Goal: Task Accomplishment & Management: Manage account settings

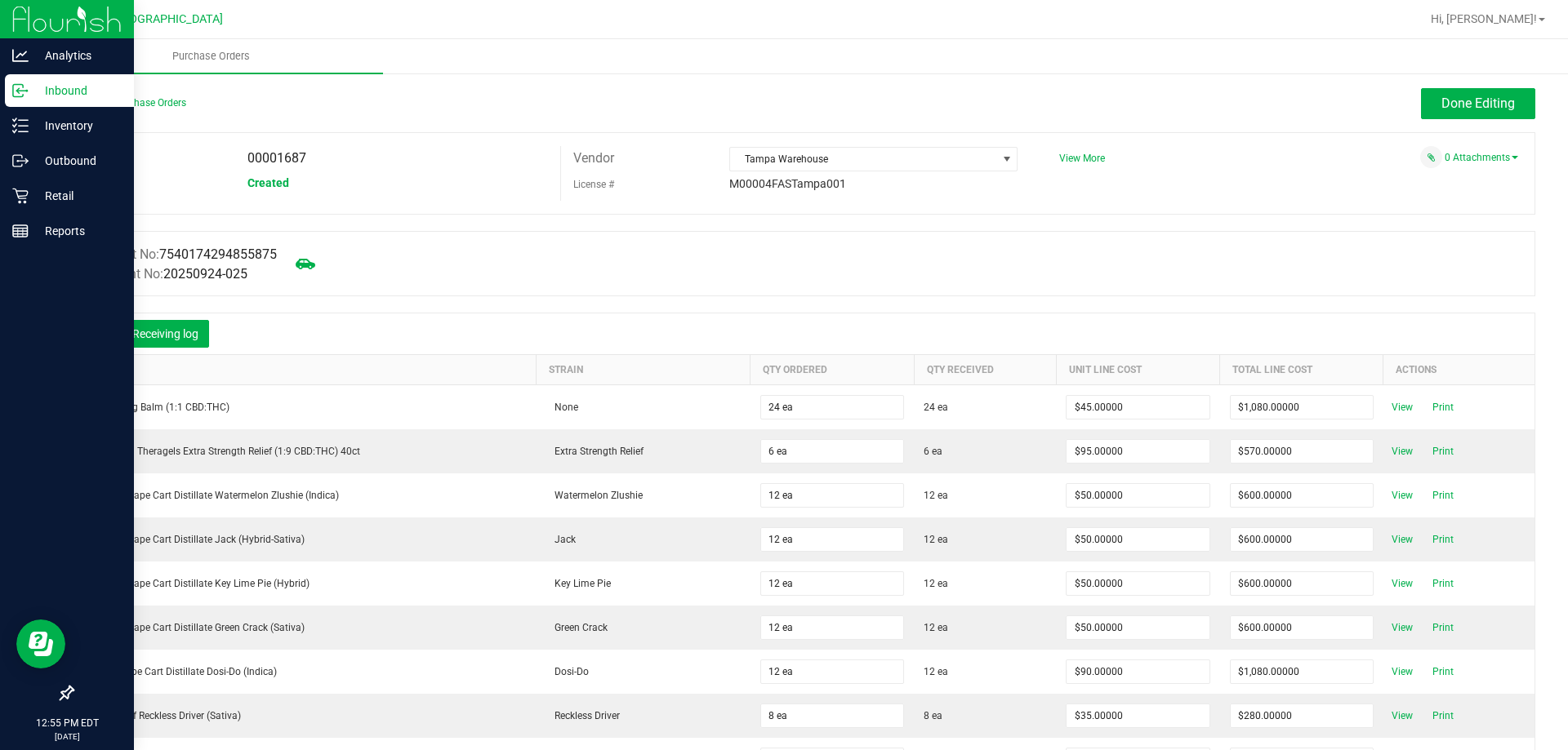
click at [8, 82] on div "Inbound" at bounding box center [69, 91] width 129 height 33
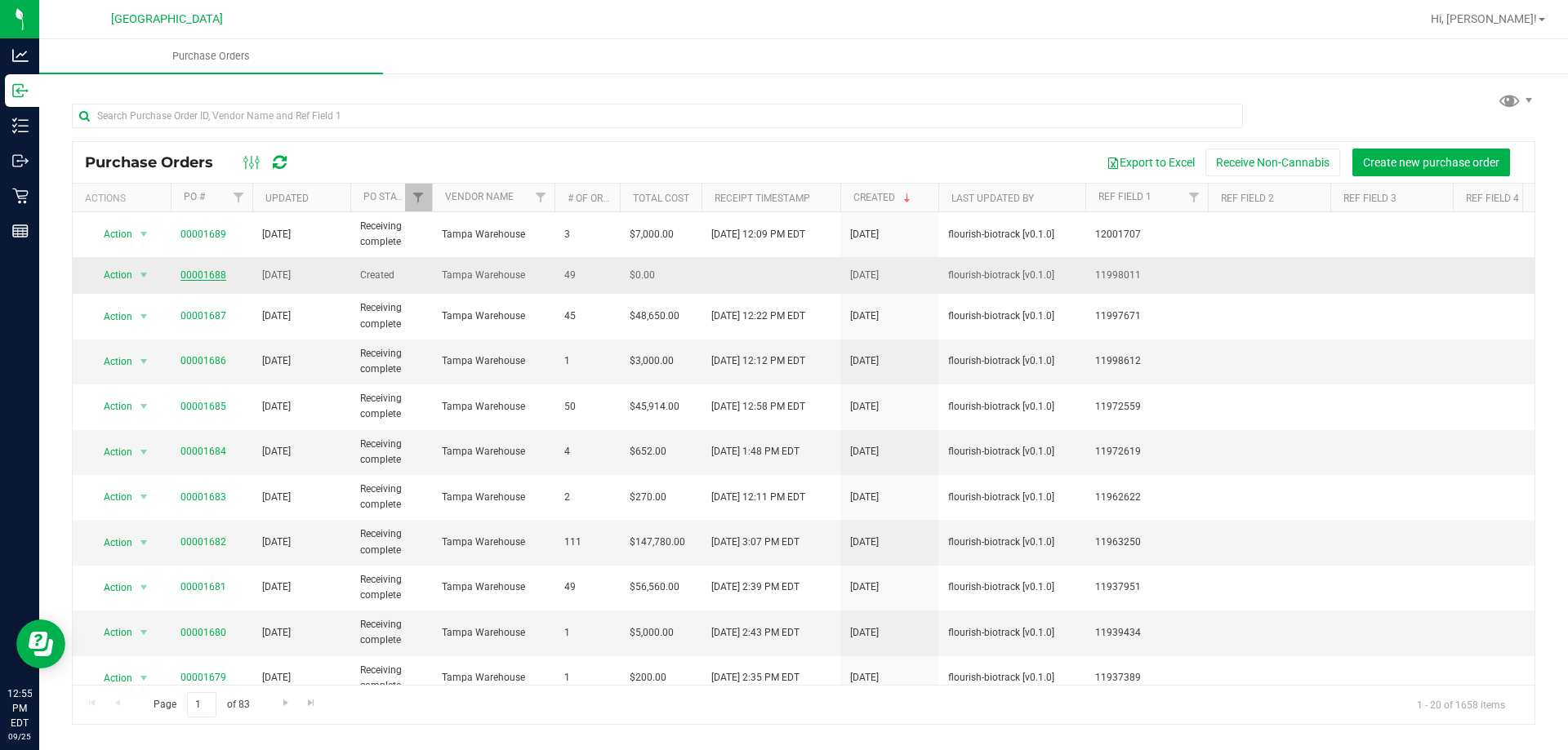
click at [214, 271] on link "00001688" at bounding box center [203, 274] width 45 height 12
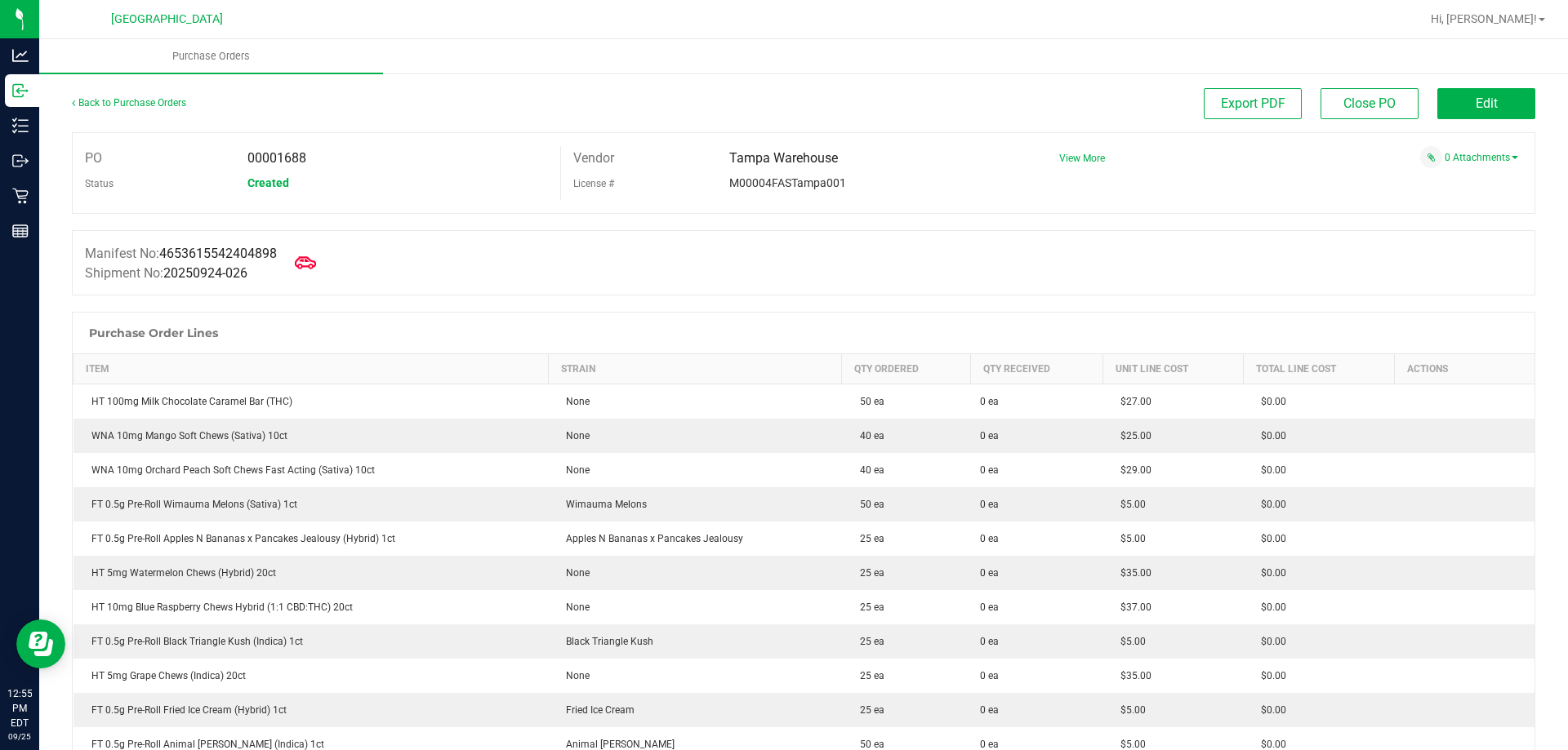
click at [310, 262] on icon at bounding box center [305, 262] width 21 height 21
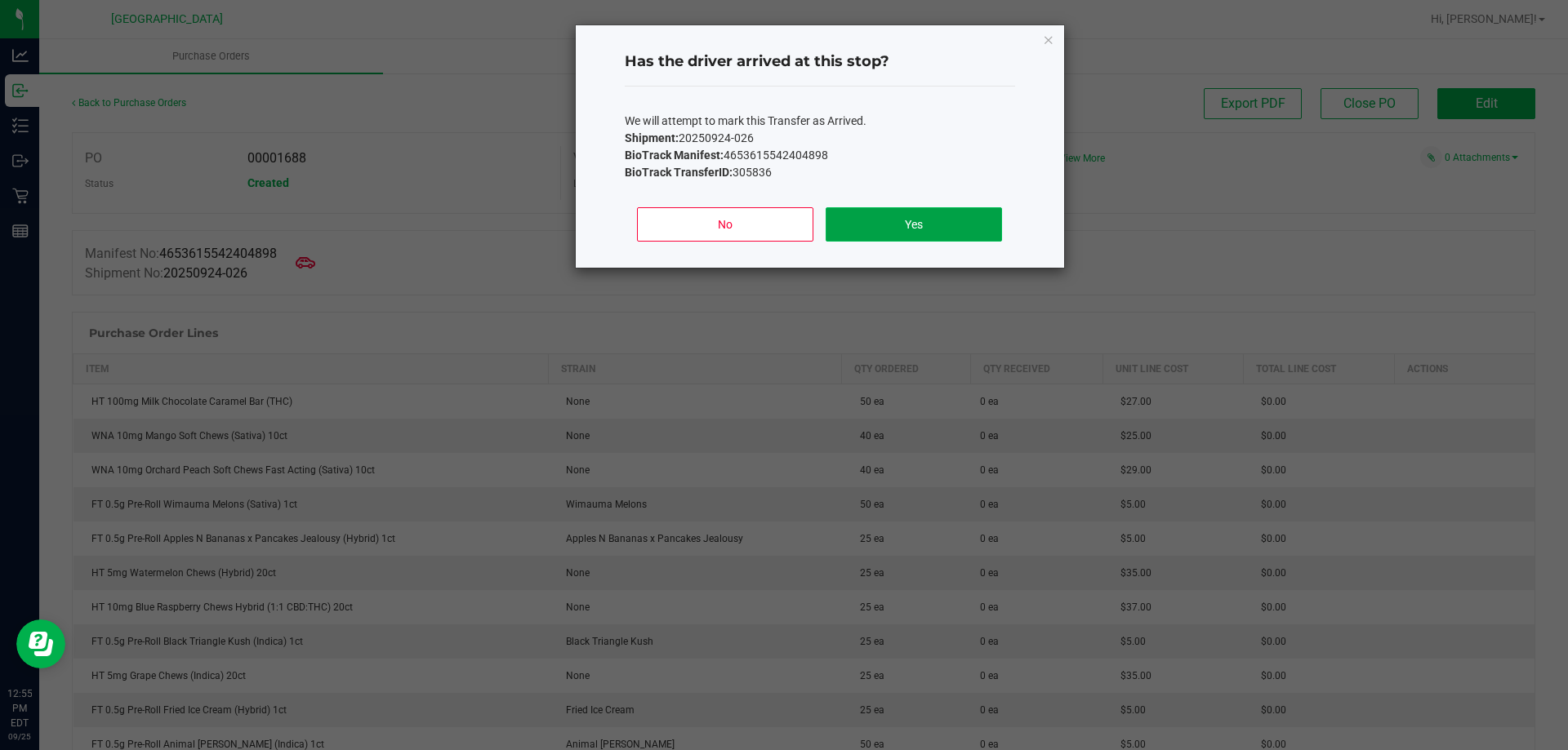
click at [951, 224] on button "Yes" at bounding box center [914, 225] width 176 height 34
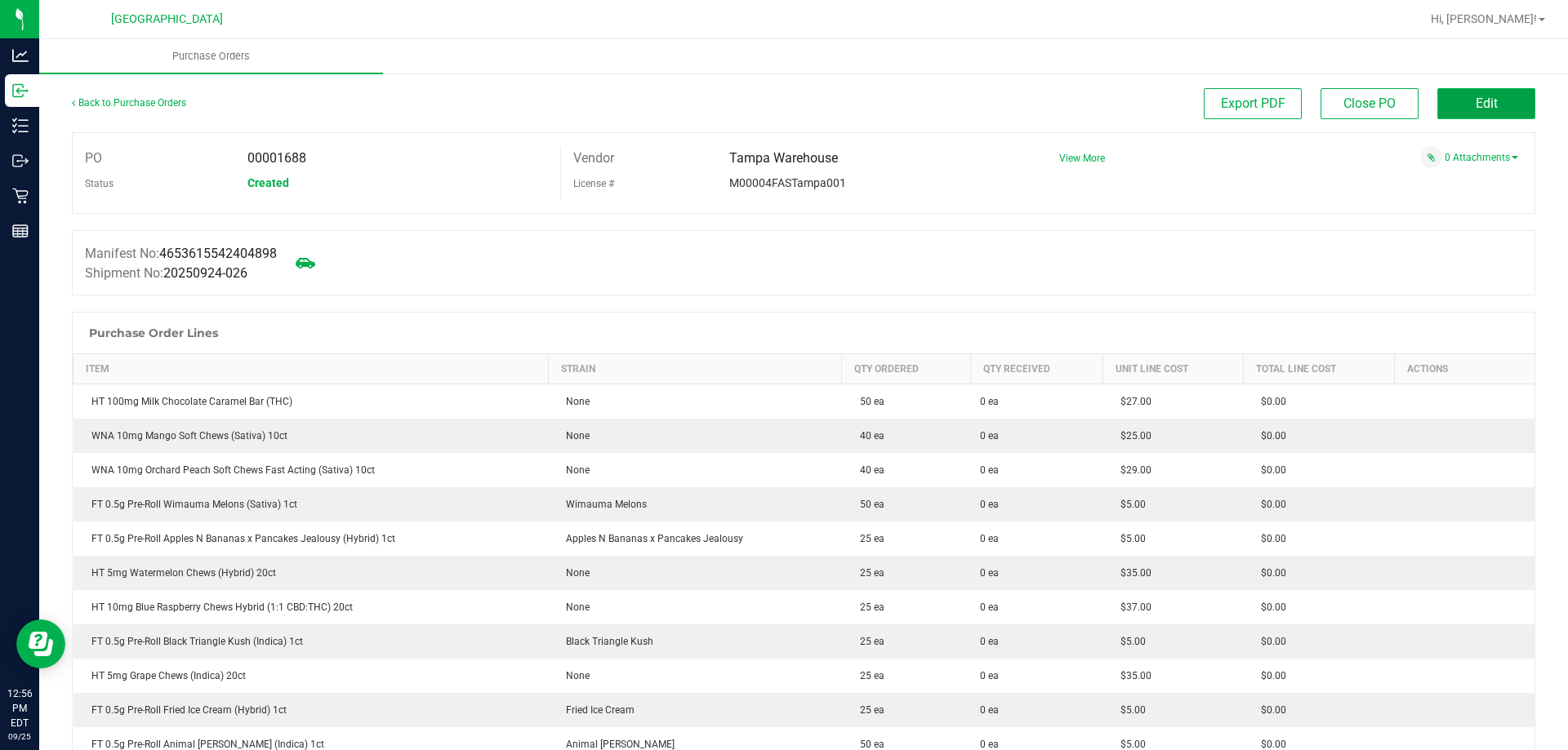
click at [1476, 105] on span "Edit" at bounding box center [1486, 102] width 22 height 15
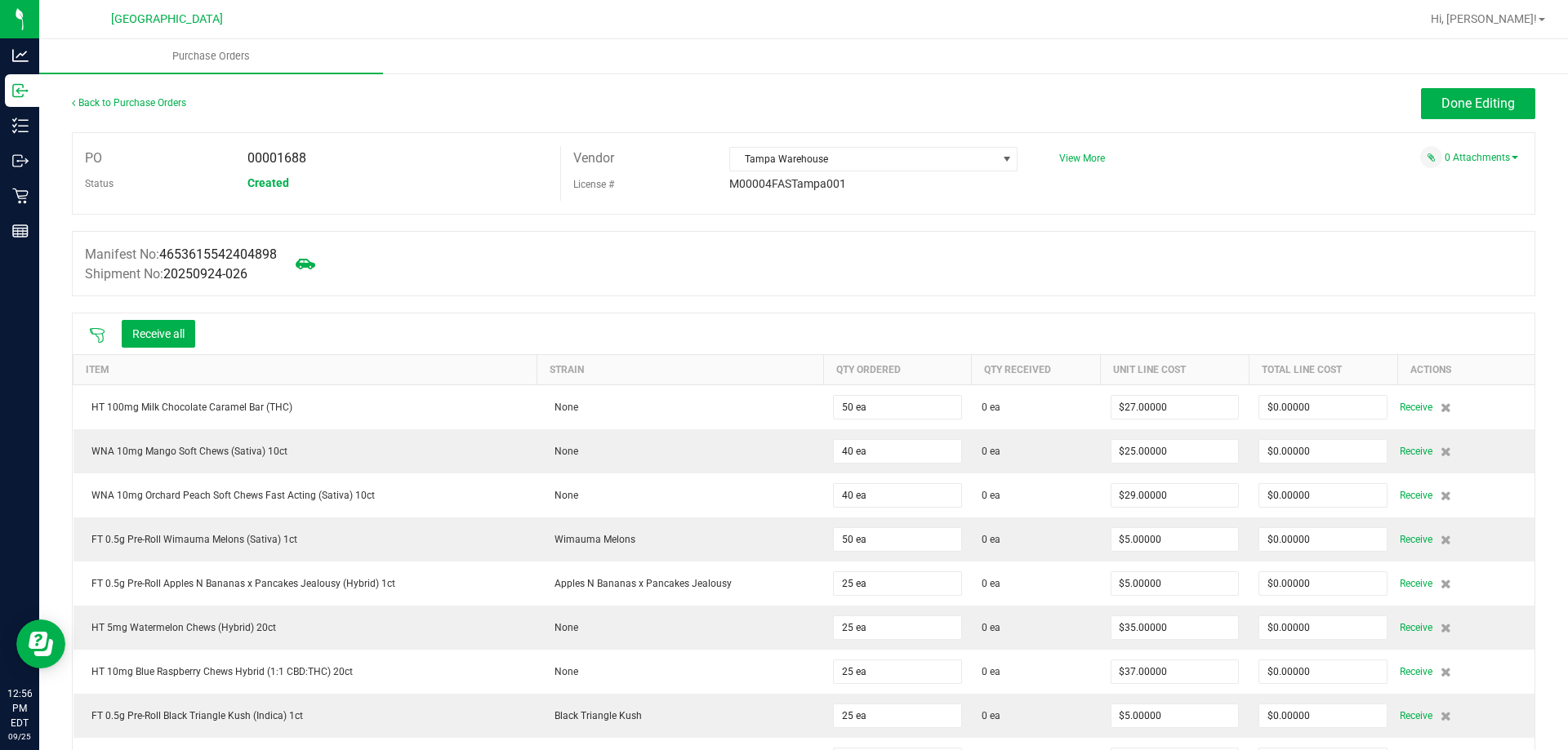
click at [102, 332] on icon at bounding box center [97, 335] width 16 height 16
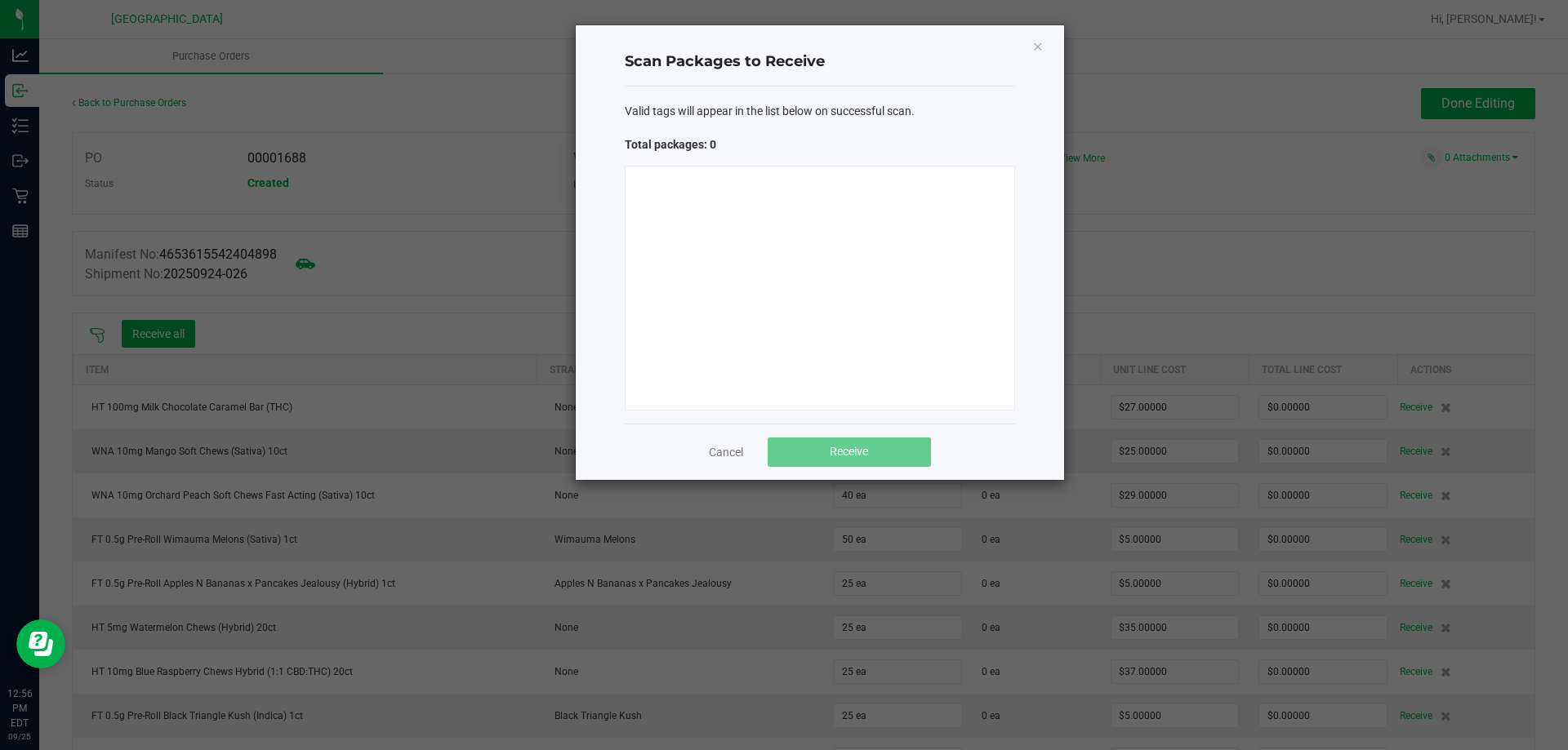
click at [805, 293] on div at bounding box center [819, 288] width 391 height 245
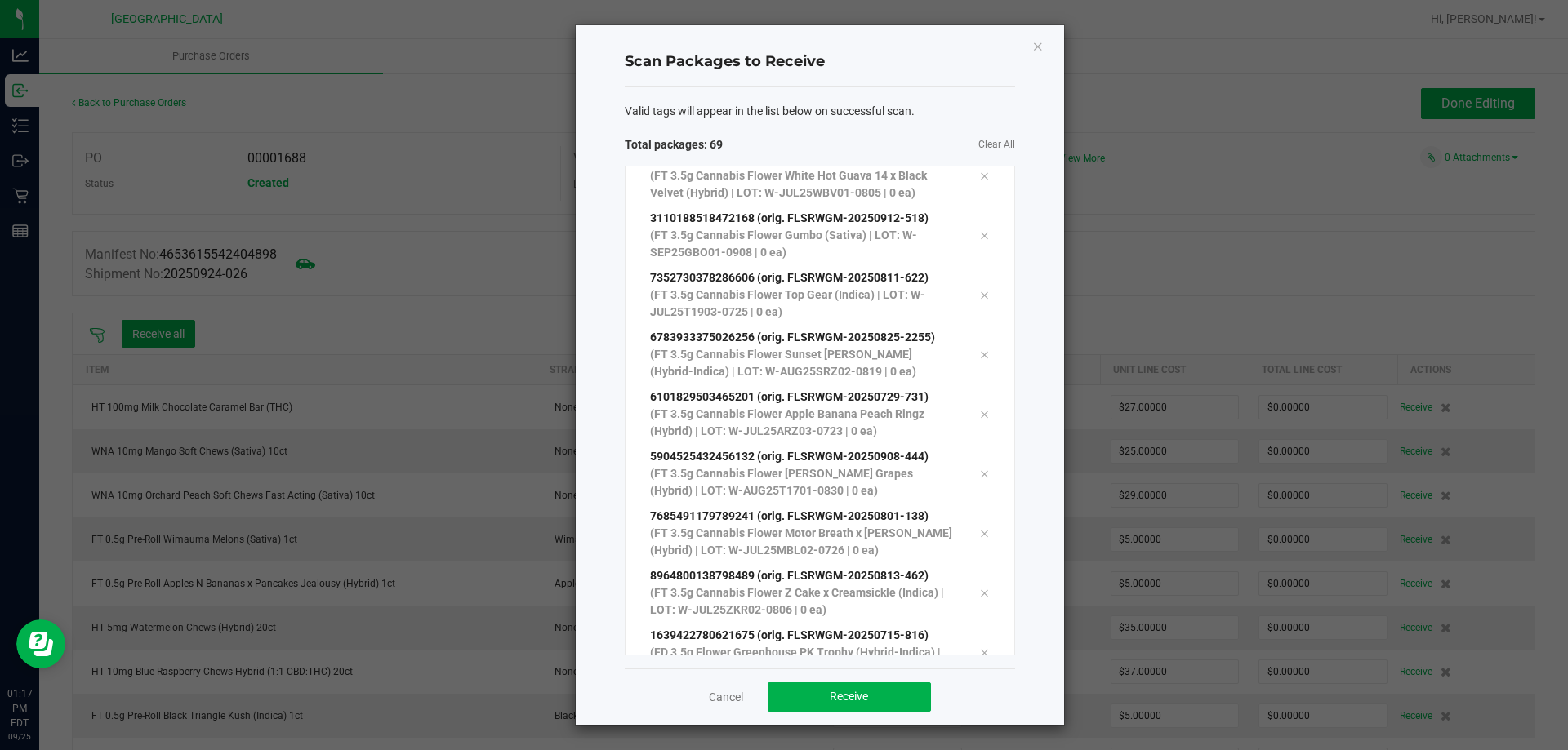
scroll to position [3664, 0]
click at [868, 692] on span "Receive" at bounding box center [849, 696] width 38 height 13
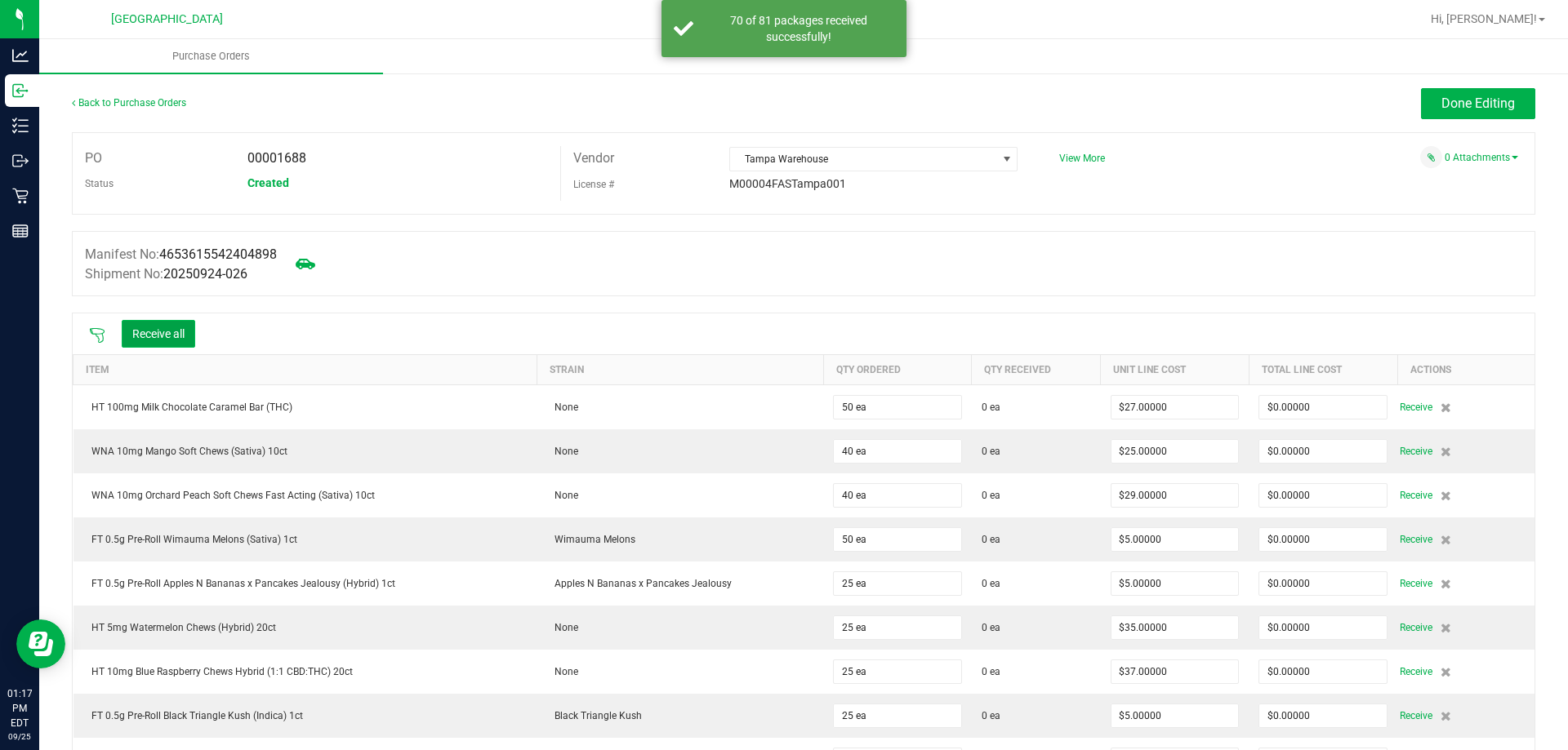
click at [176, 336] on button "Receive all" at bounding box center [158, 333] width 73 height 28
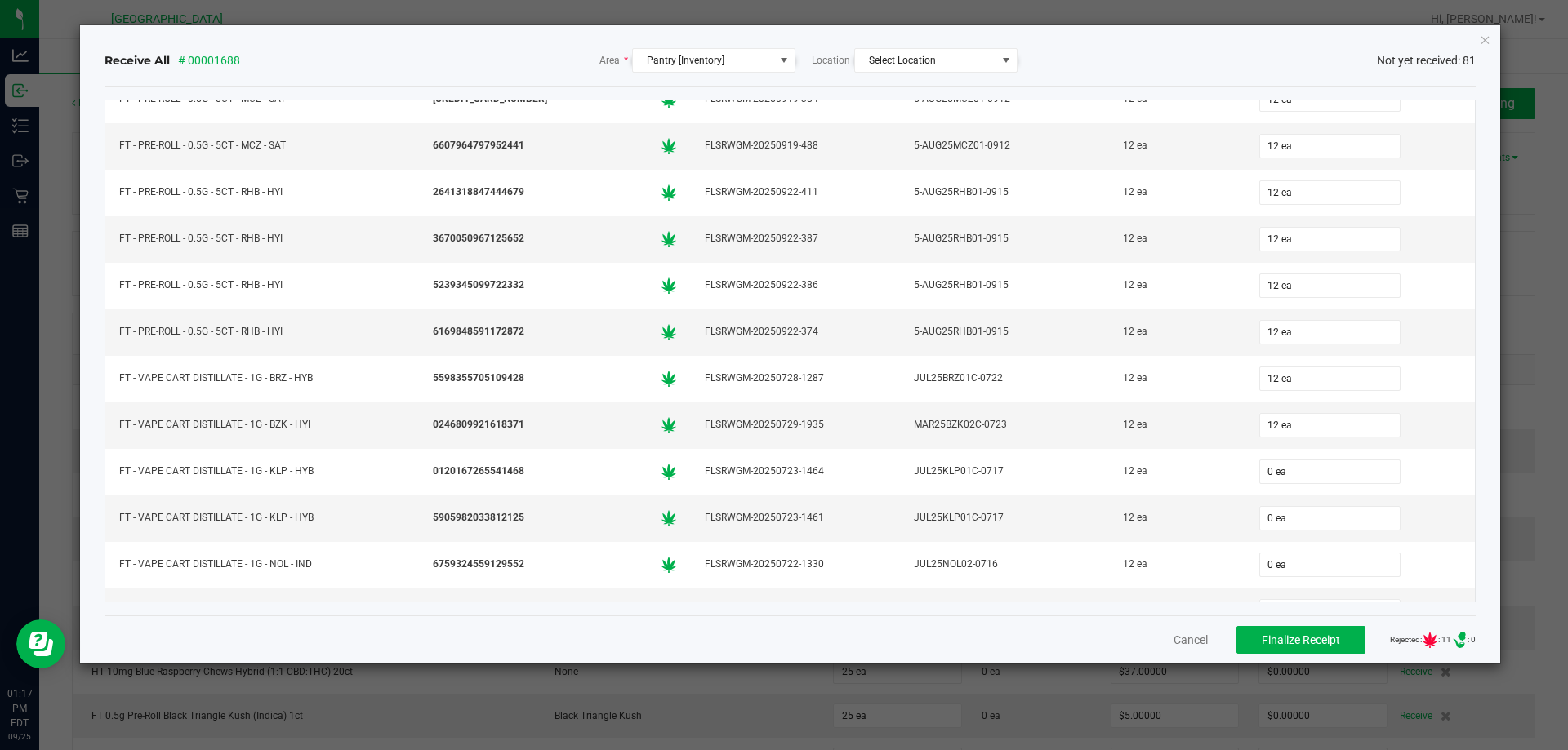
scroll to position [2531, 0]
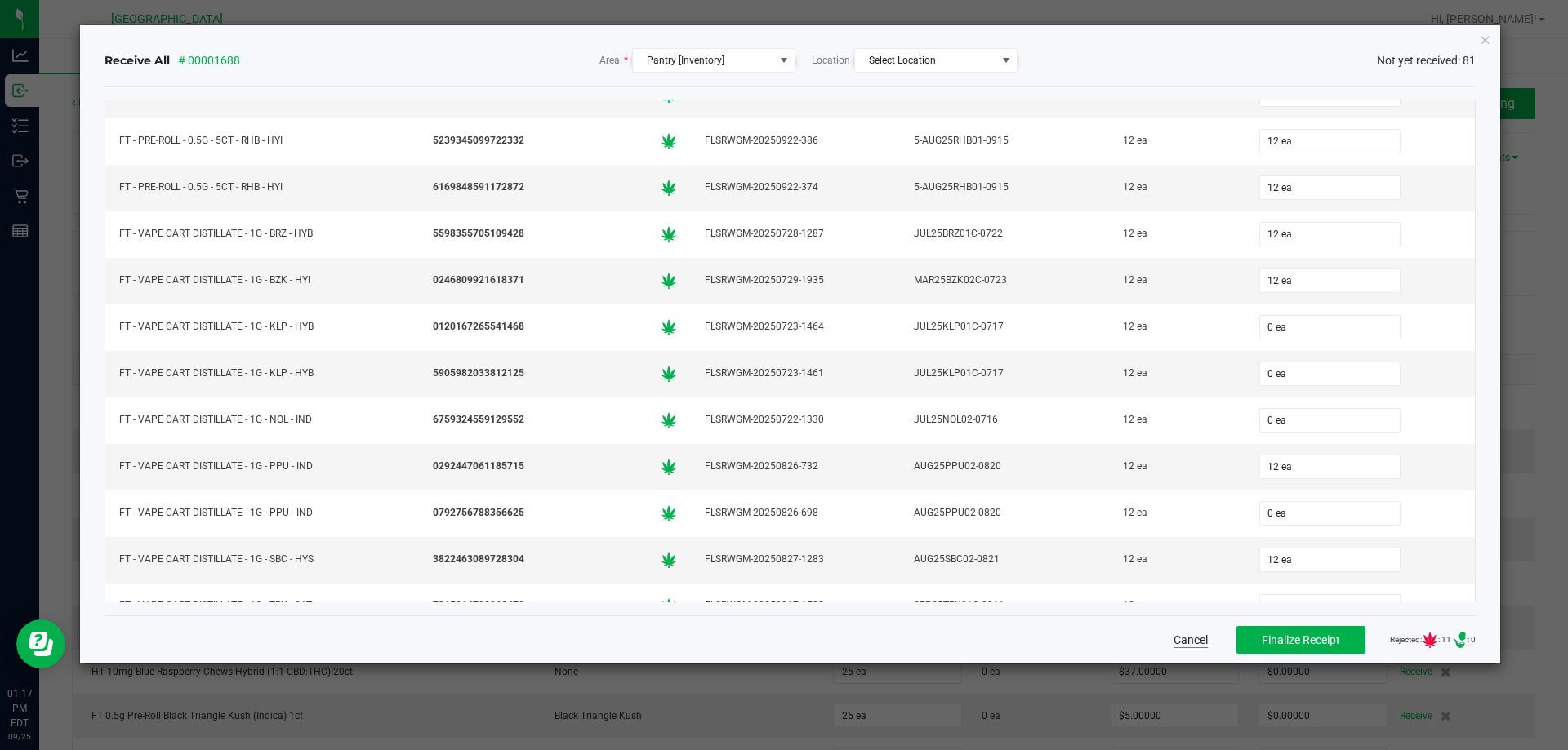
click at [1174, 635] on button "Cancel" at bounding box center [1191, 639] width 34 height 16
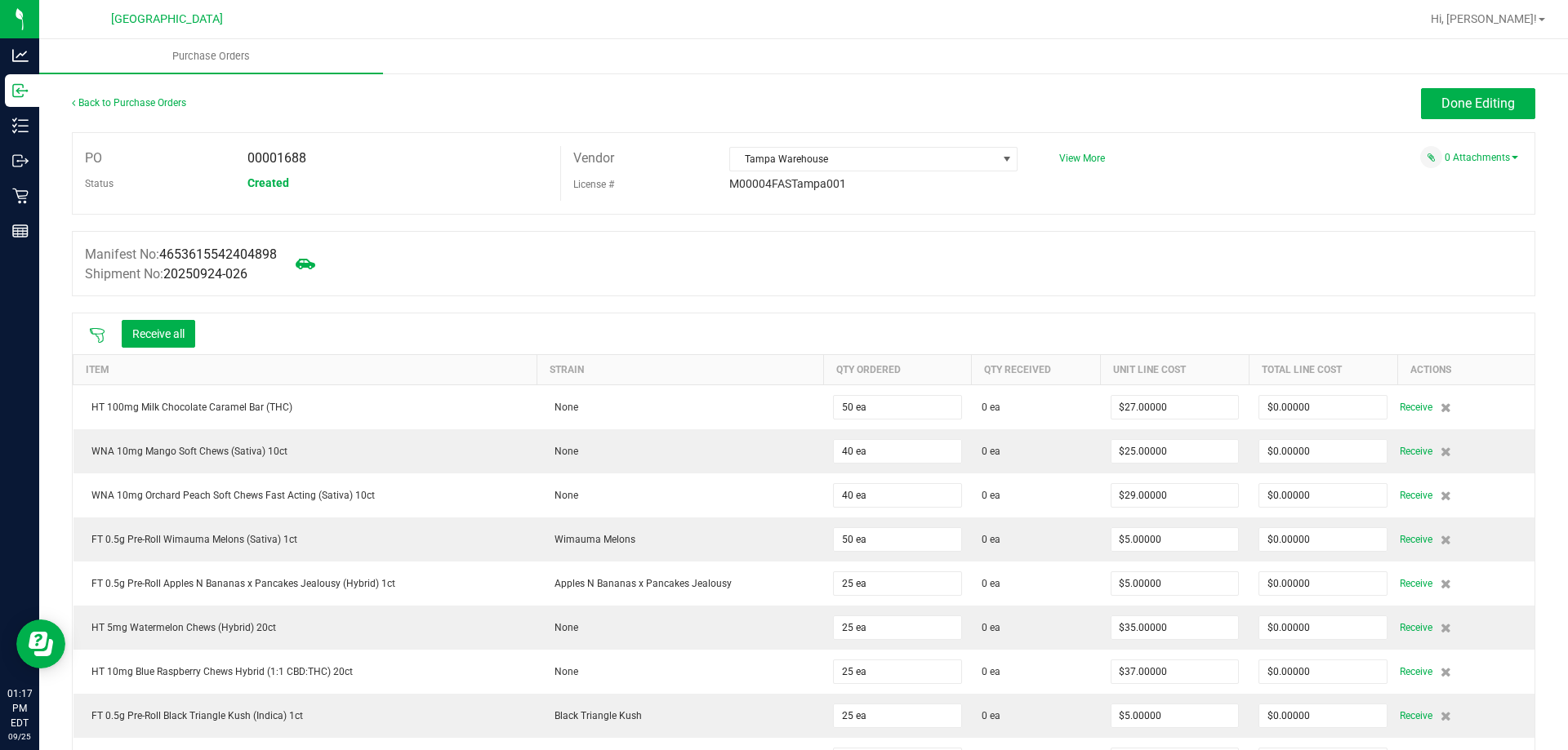
click at [95, 334] on icon at bounding box center [97, 335] width 16 height 16
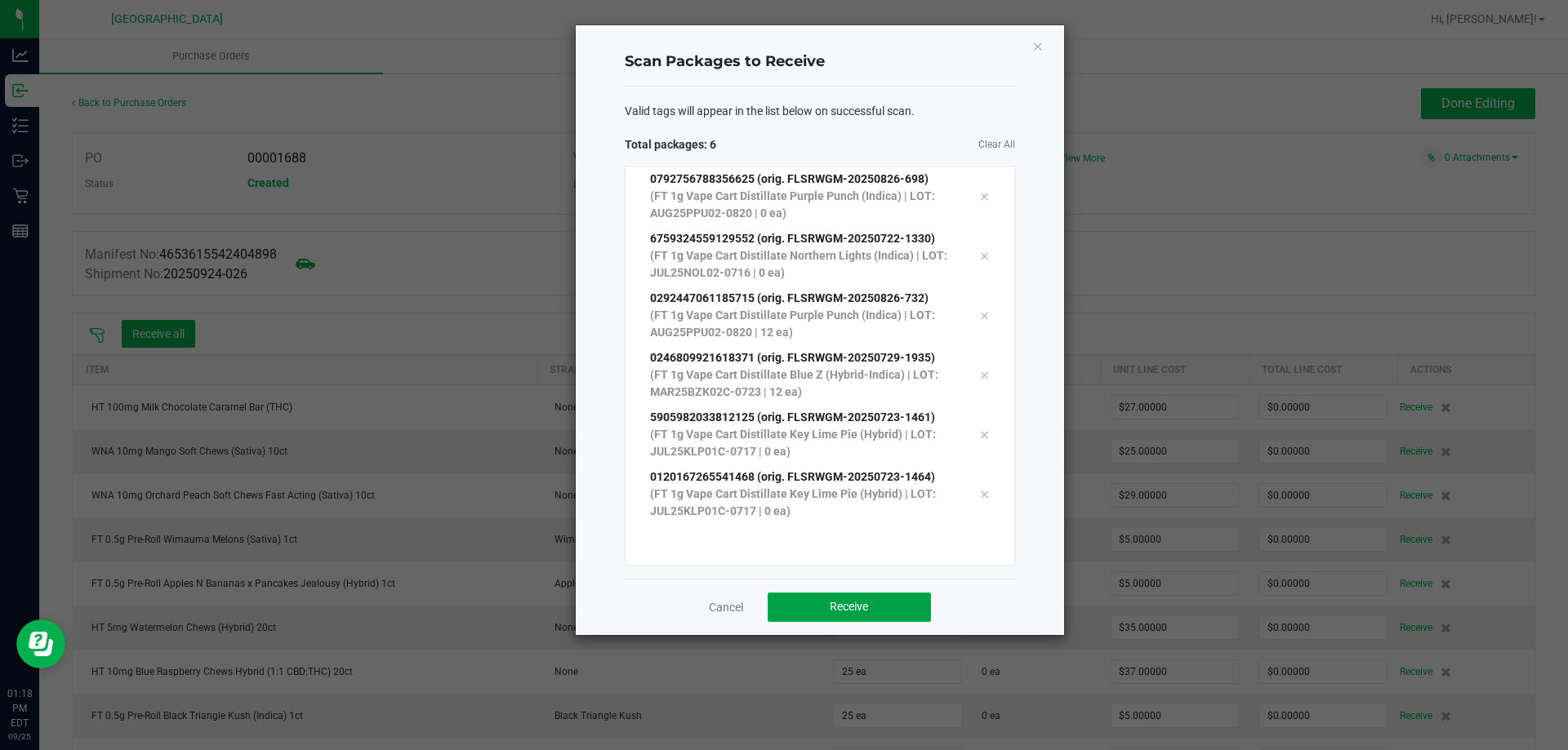
click at [833, 615] on button "Receive" at bounding box center [849, 607] width 163 height 29
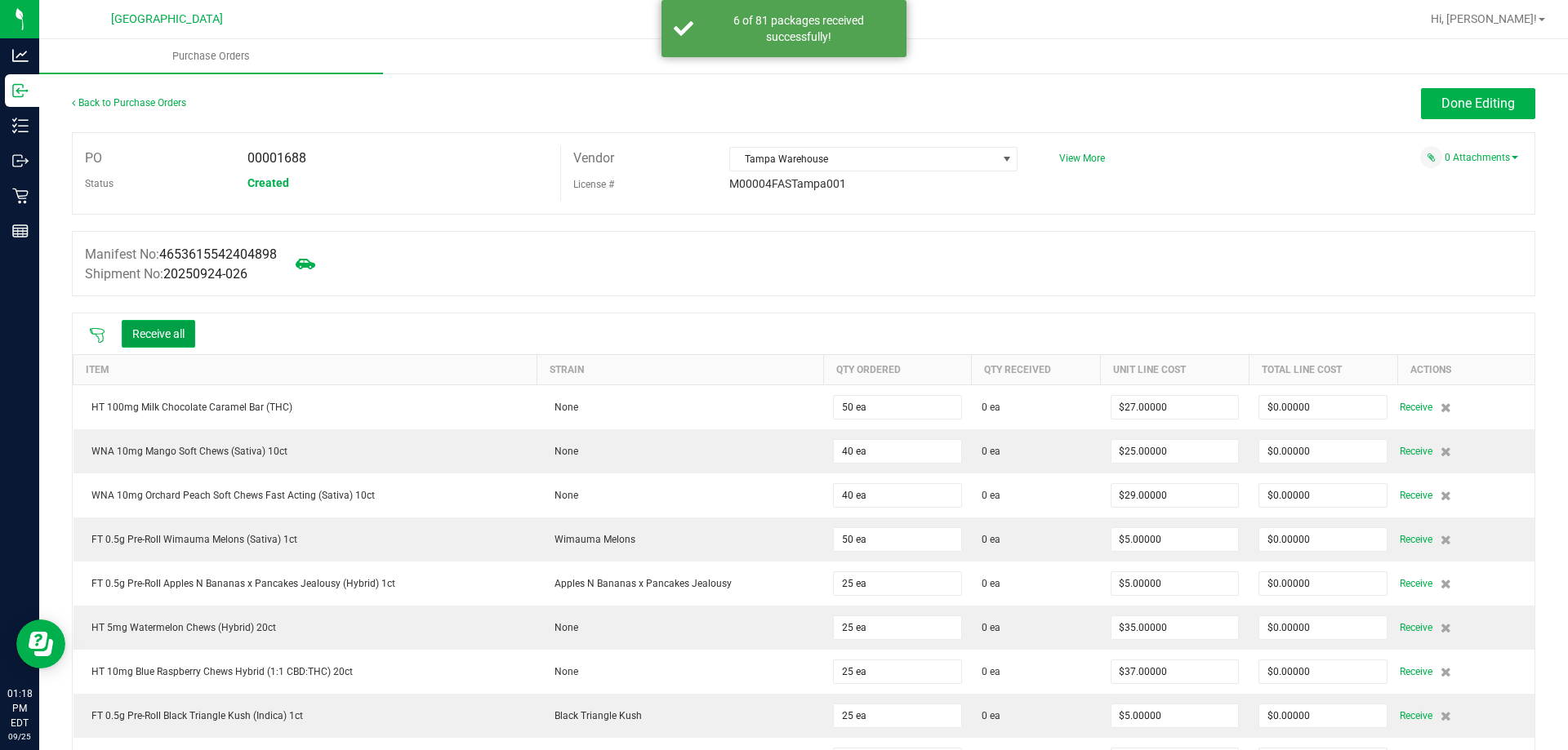
click at [179, 326] on button "Receive all" at bounding box center [158, 333] width 73 height 28
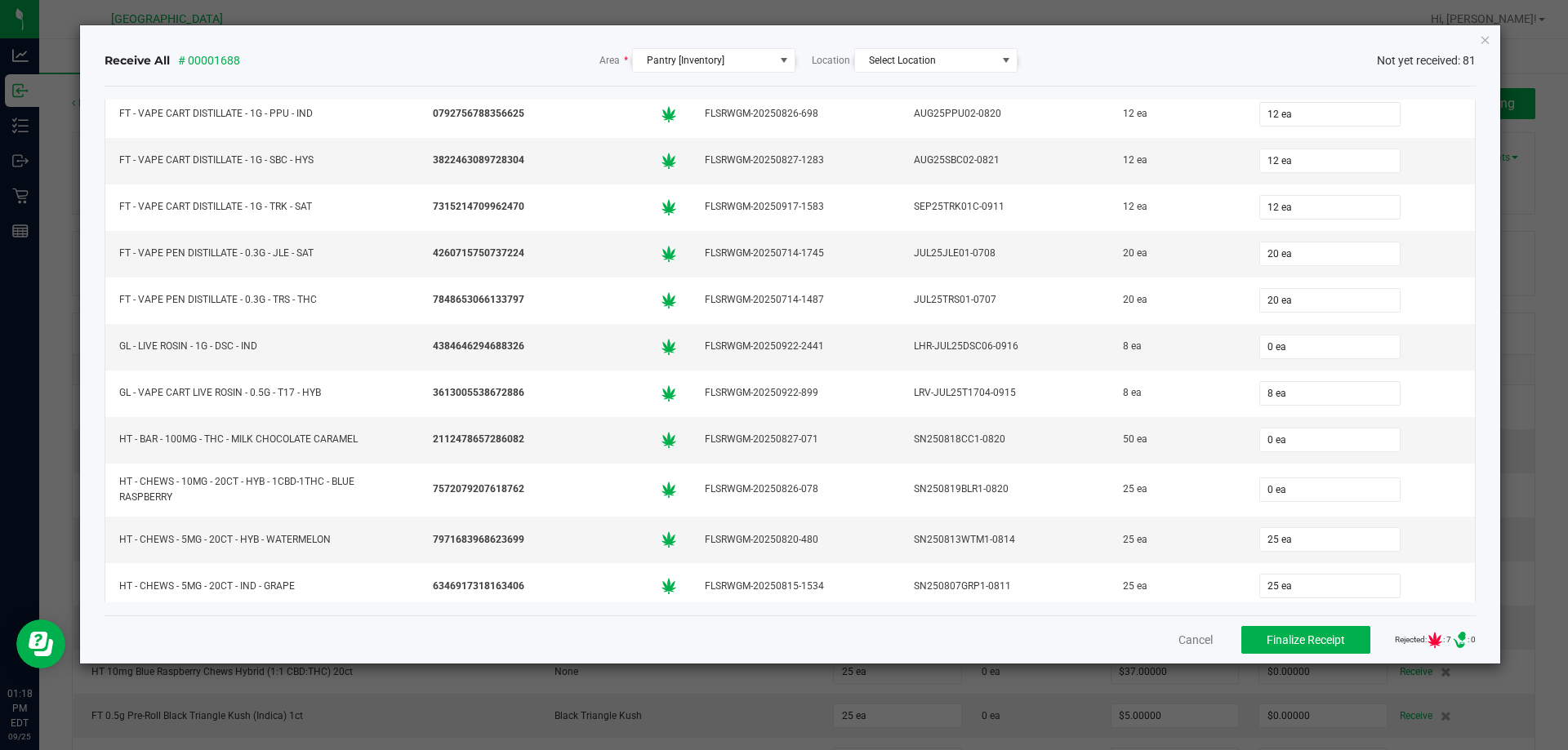
scroll to position [2938, 0]
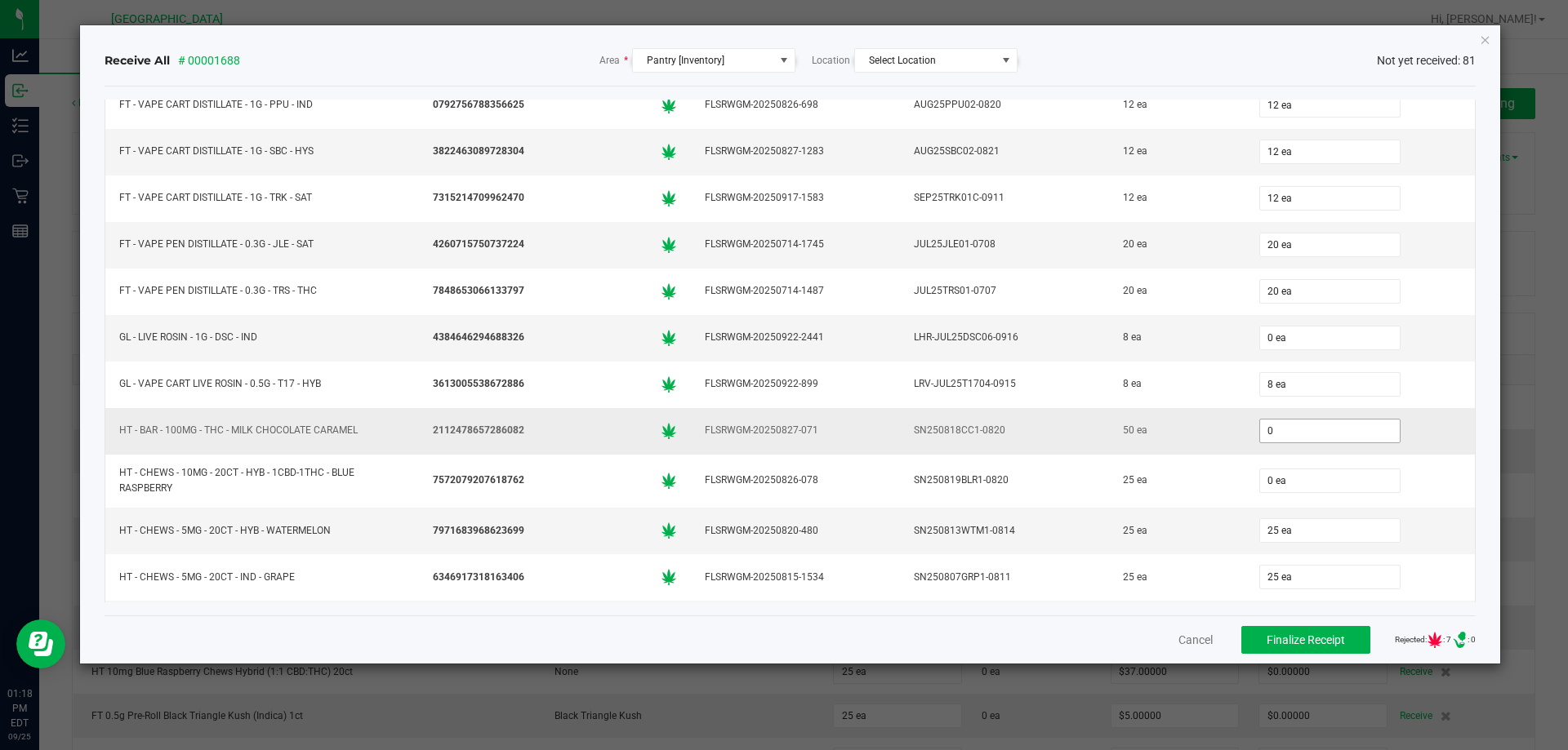
click at [1282, 429] on input "0" at bounding box center [1330, 430] width 140 height 23
type input "50 ea"
click at [1178, 439] on div "50 ea" at bounding box center [1177, 430] width 116 height 24
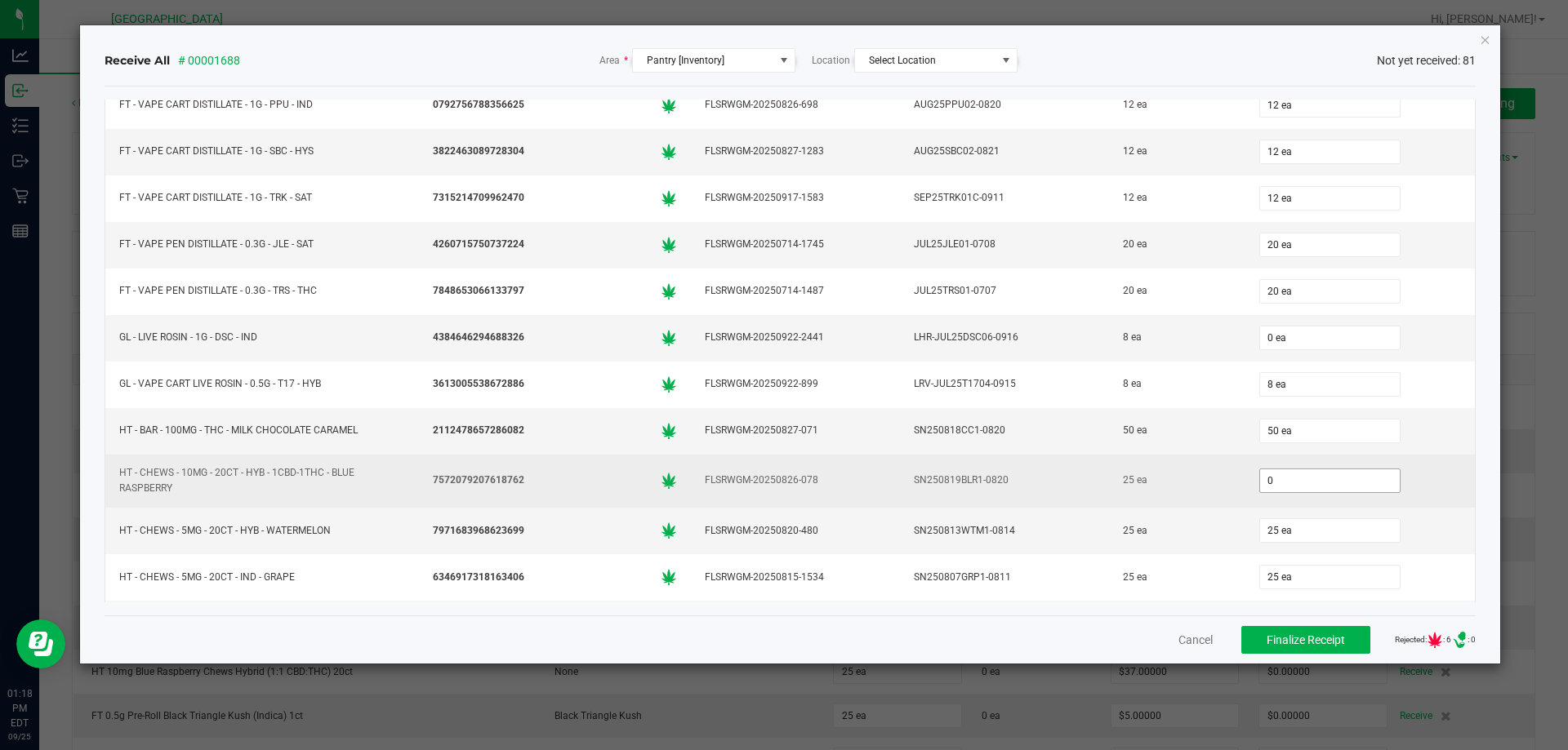
click at [1269, 480] on input "0" at bounding box center [1330, 480] width 140 height 23
type input "25 ea"
click at [1145, 485] on div "25 ea" at bounding box center [1177, 480] width 116 height 24
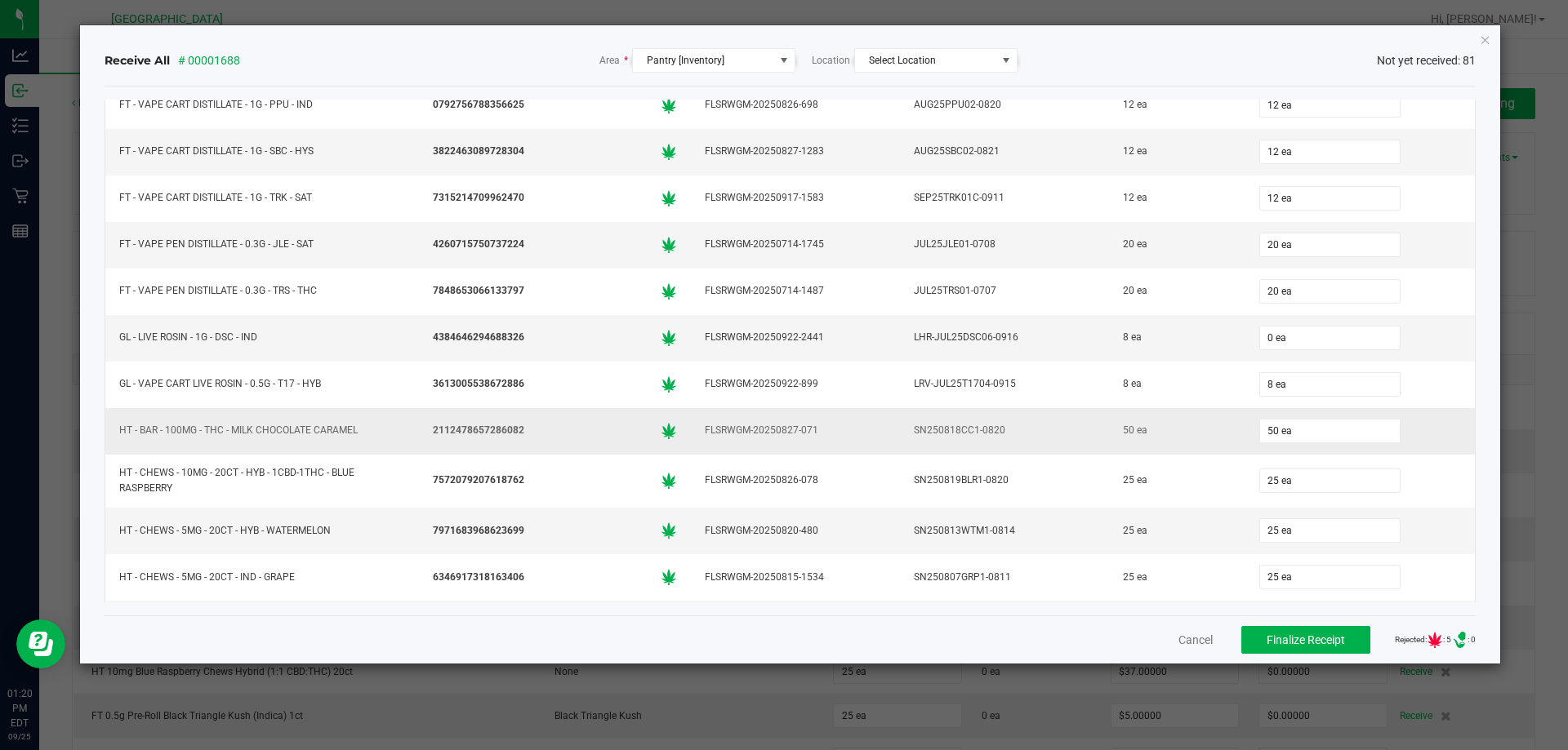
scroll to position [3183, 0]
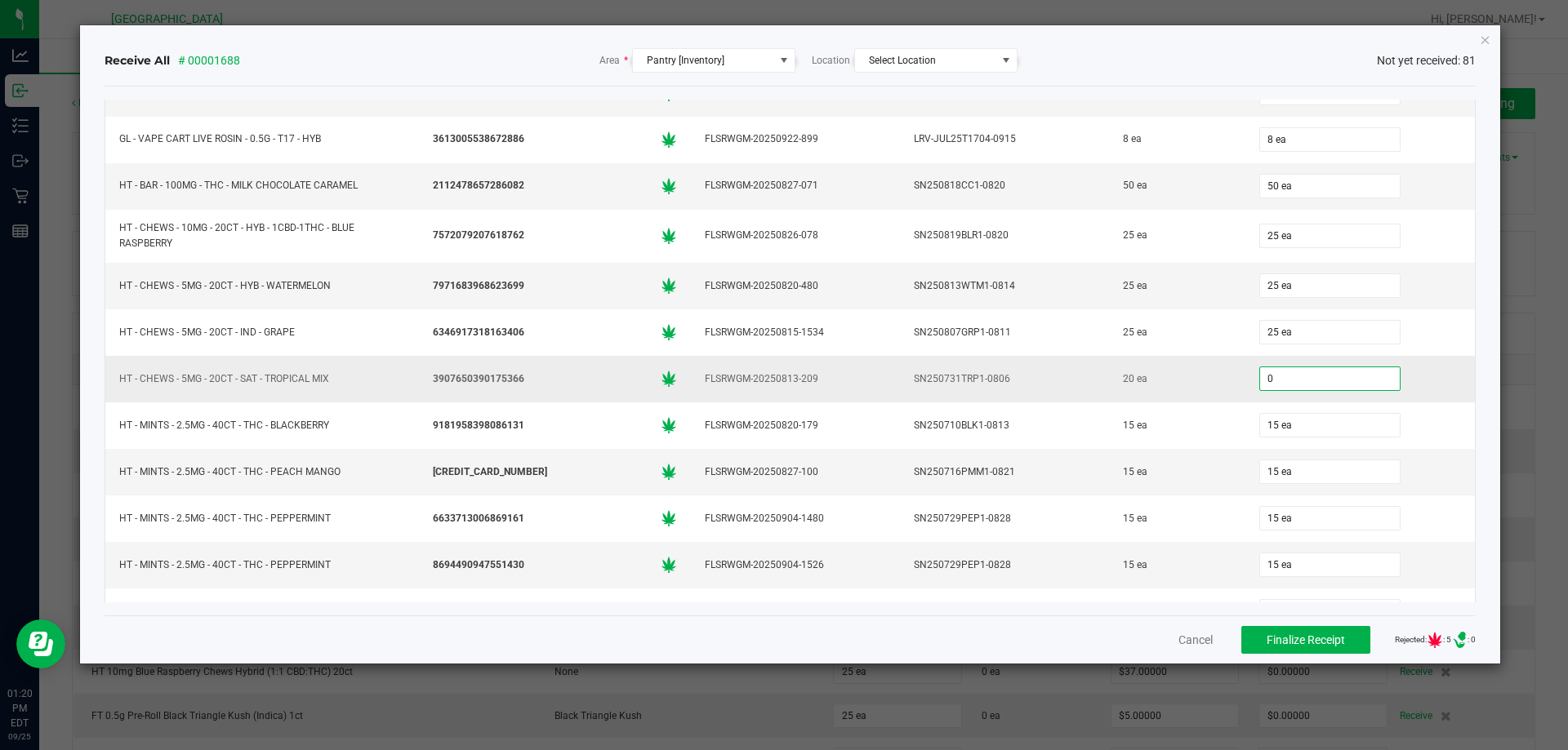
click at [1326, 376] on input "0" at bounding box center [1330, 379] width 140 height 23
type input "20 ea"
click at [1161, 384] on div "20 ea" at bounding box center [1177, 380] width 116 height 24
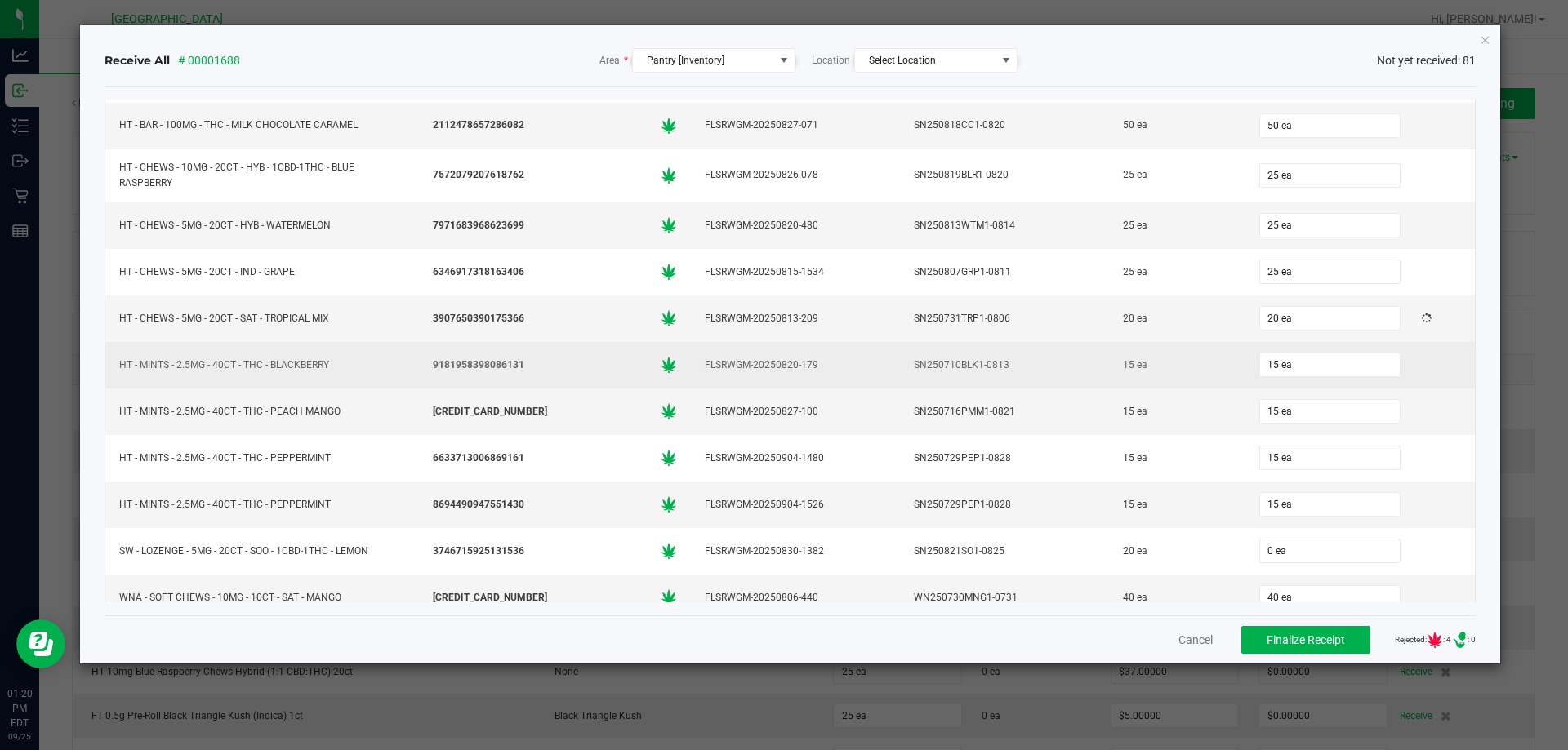
scroll to position [3316, 0]
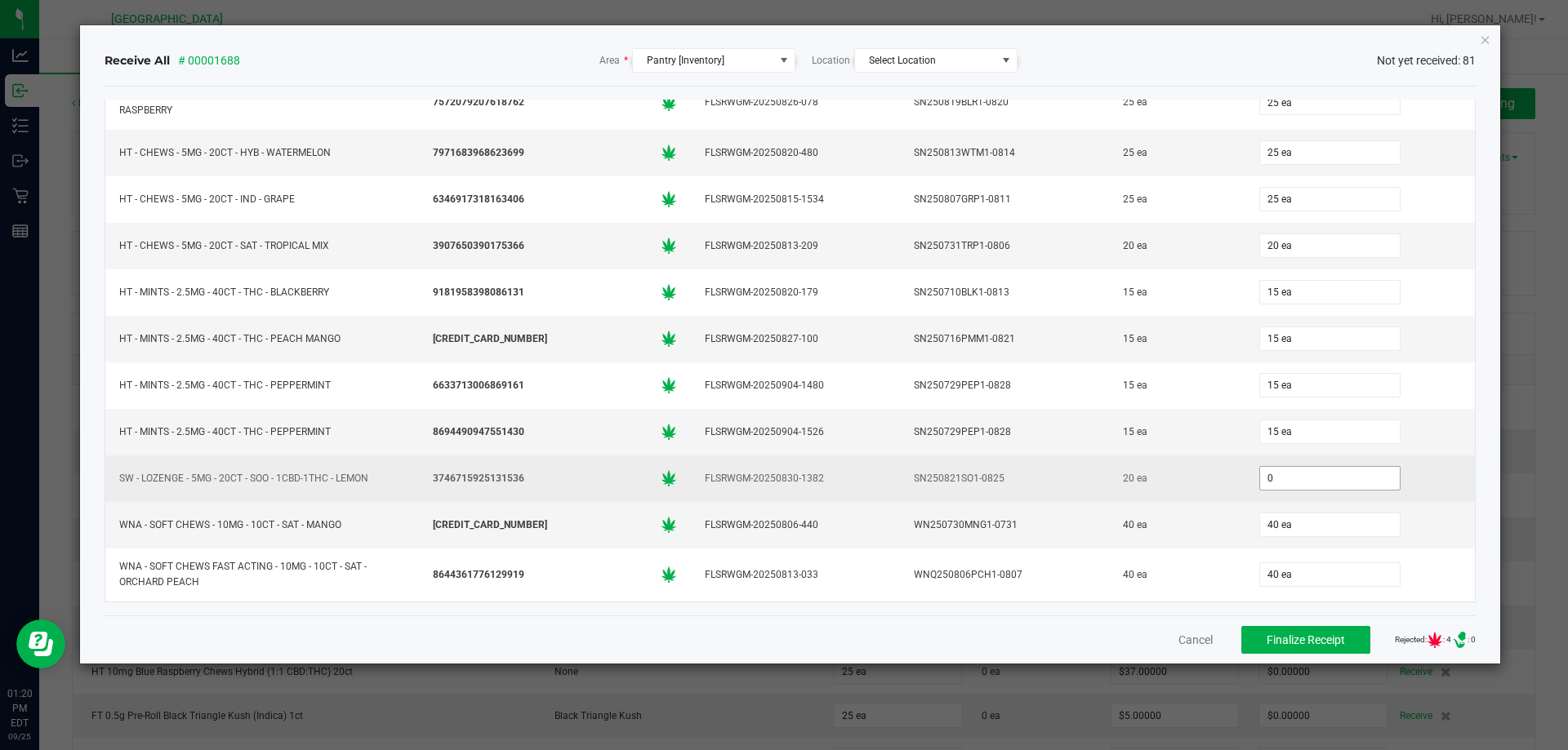
click at [1279, 476] on input "0" at bounding box center [1330, 477] width 140 height 23
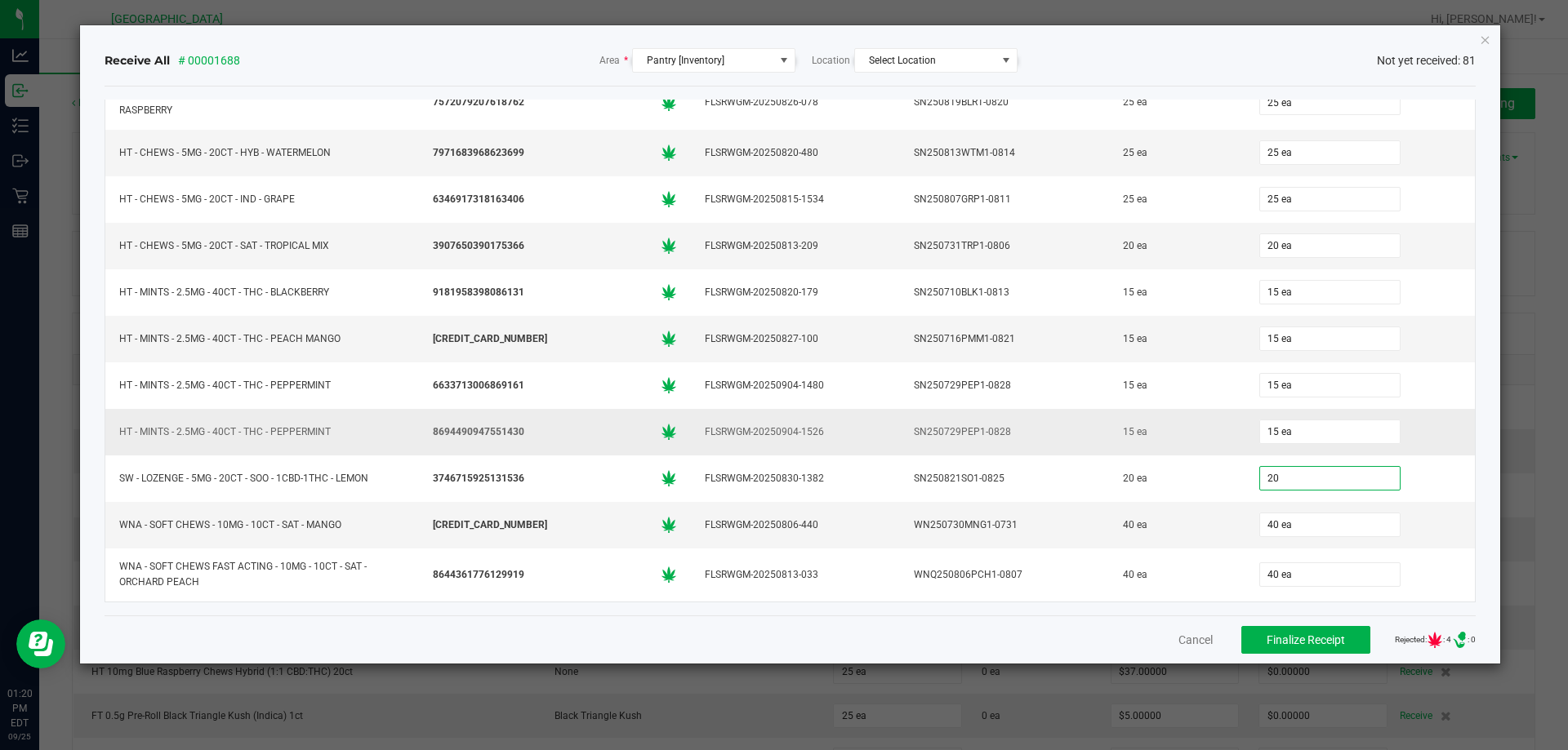
type input "20 ea"
click at [984, 422] on div "SN250729PEP1-0828" at bounding box center [1004, 432] width 189 height 24
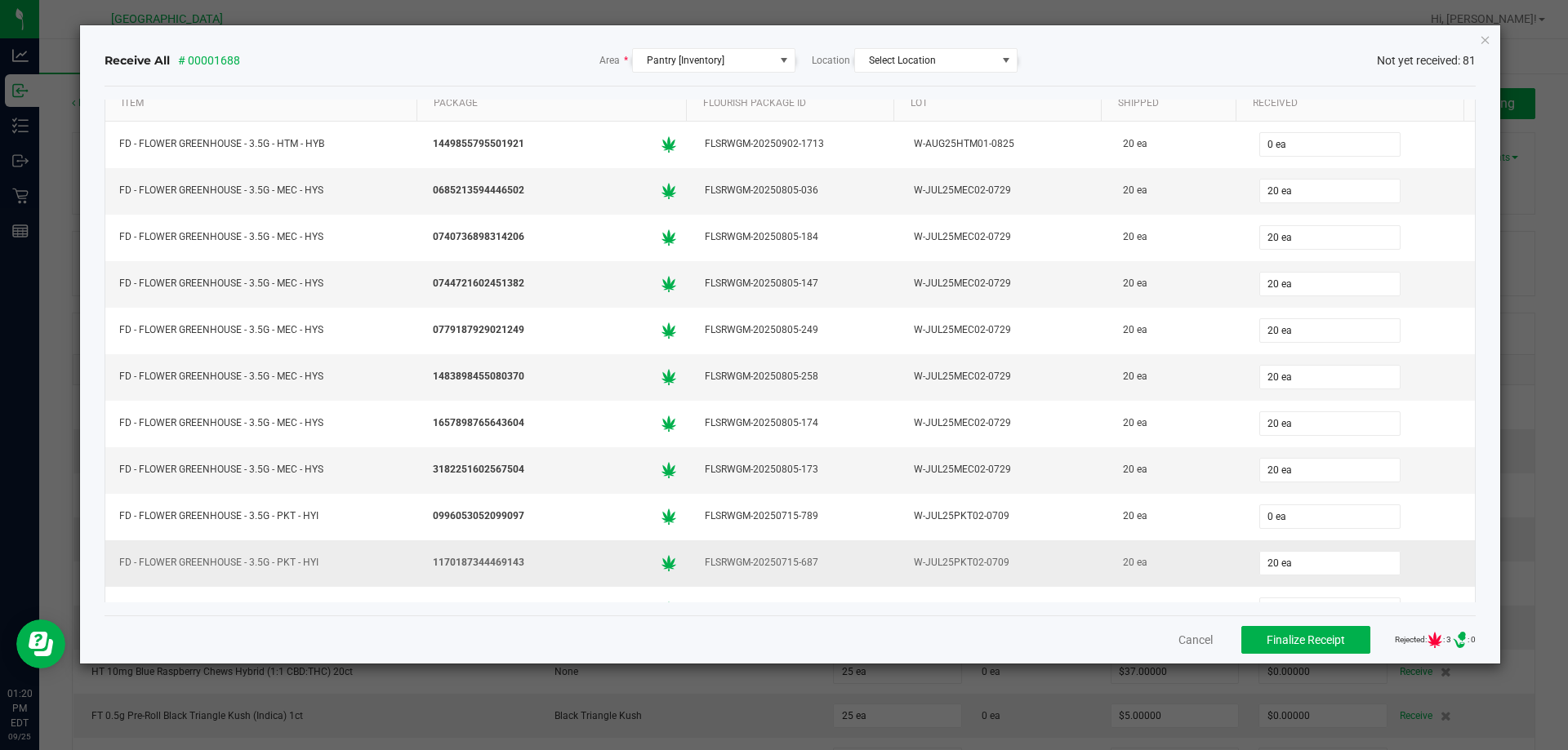
scroll to position [0, 0]
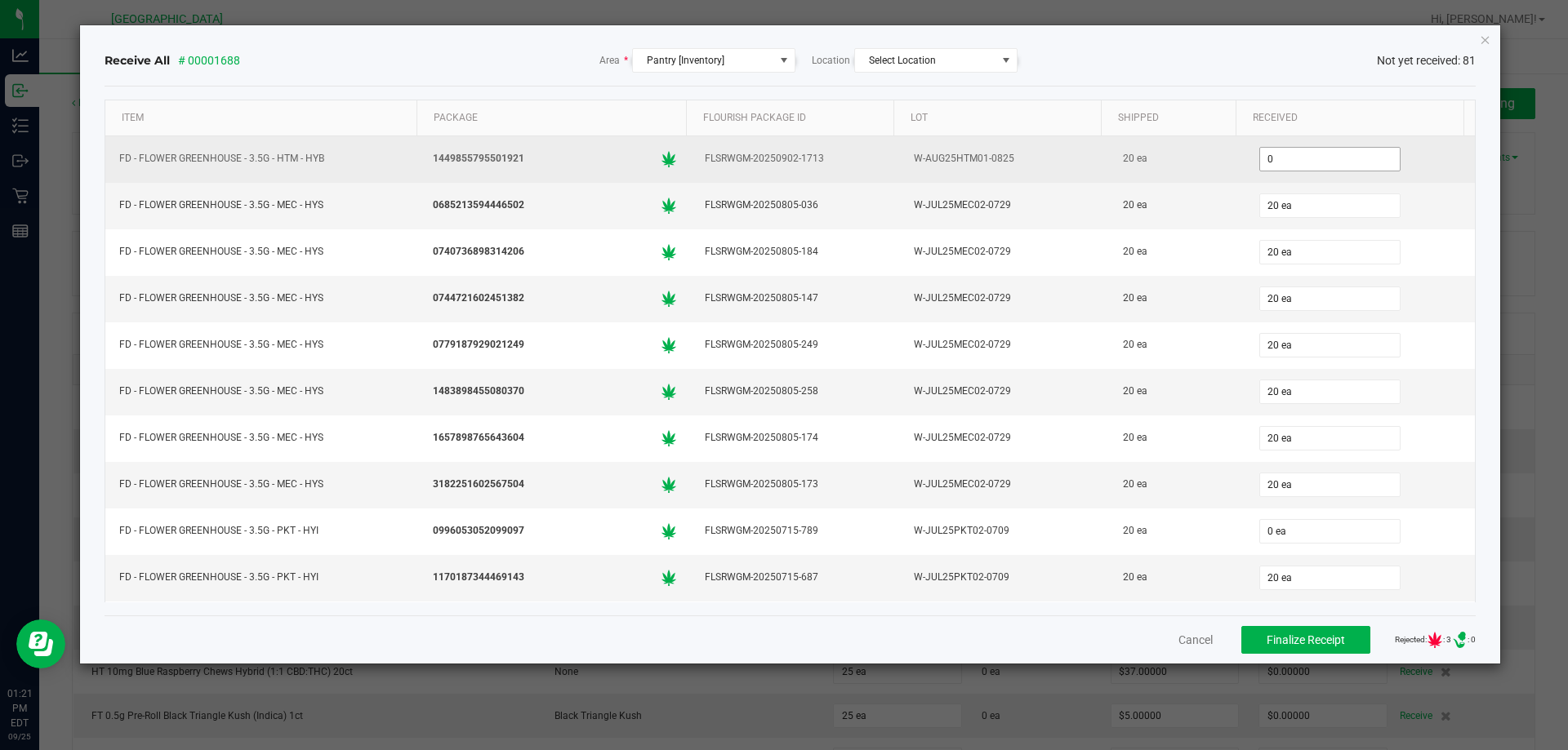
click at [1276, 153] on input "0" at bounding box center [1330, 159] width 140 height 23
type input "20 ea"
click at [1149, 160] on div "20 ea" at bounding box center [1177, 159] width 116 height 24
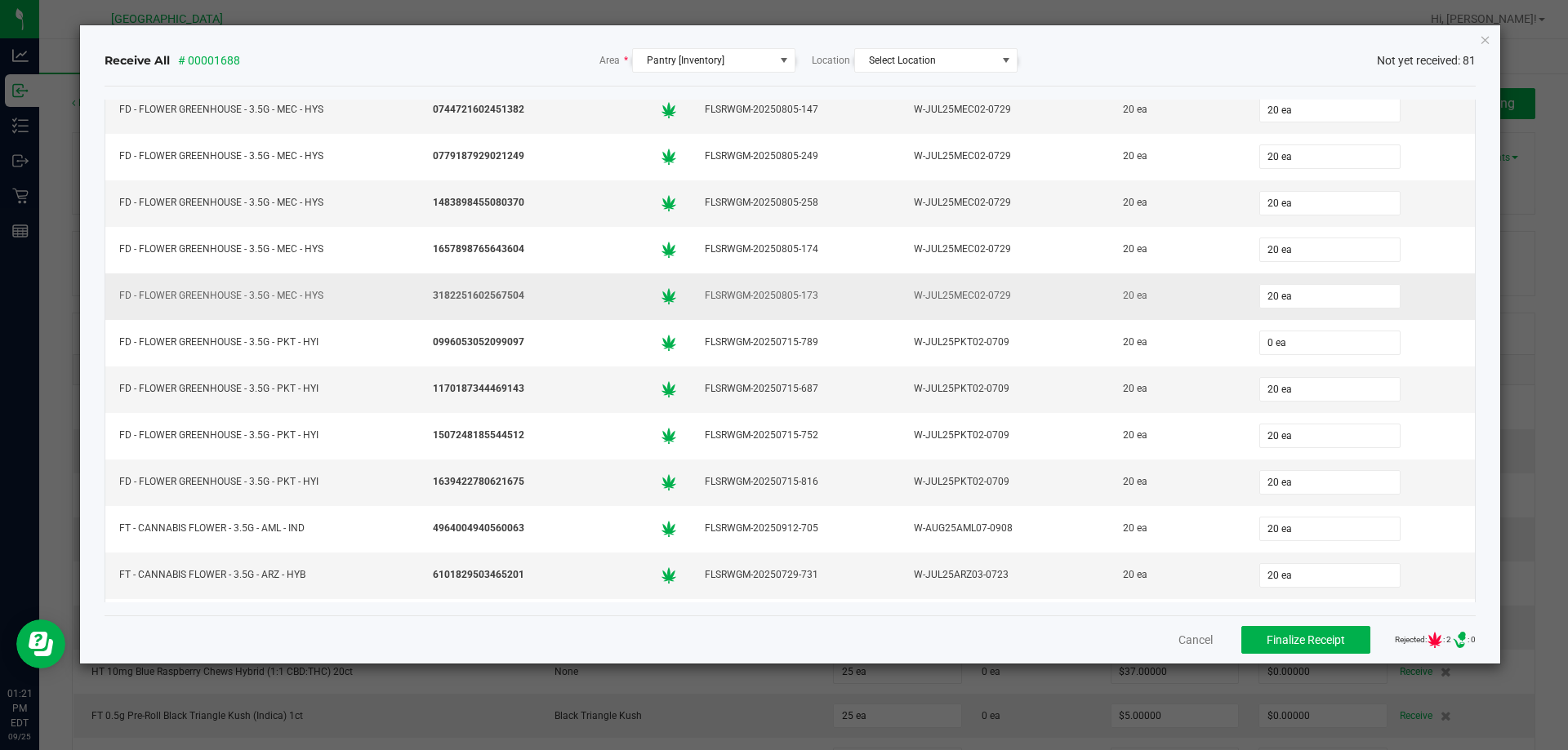
scroll to position [245, 0]
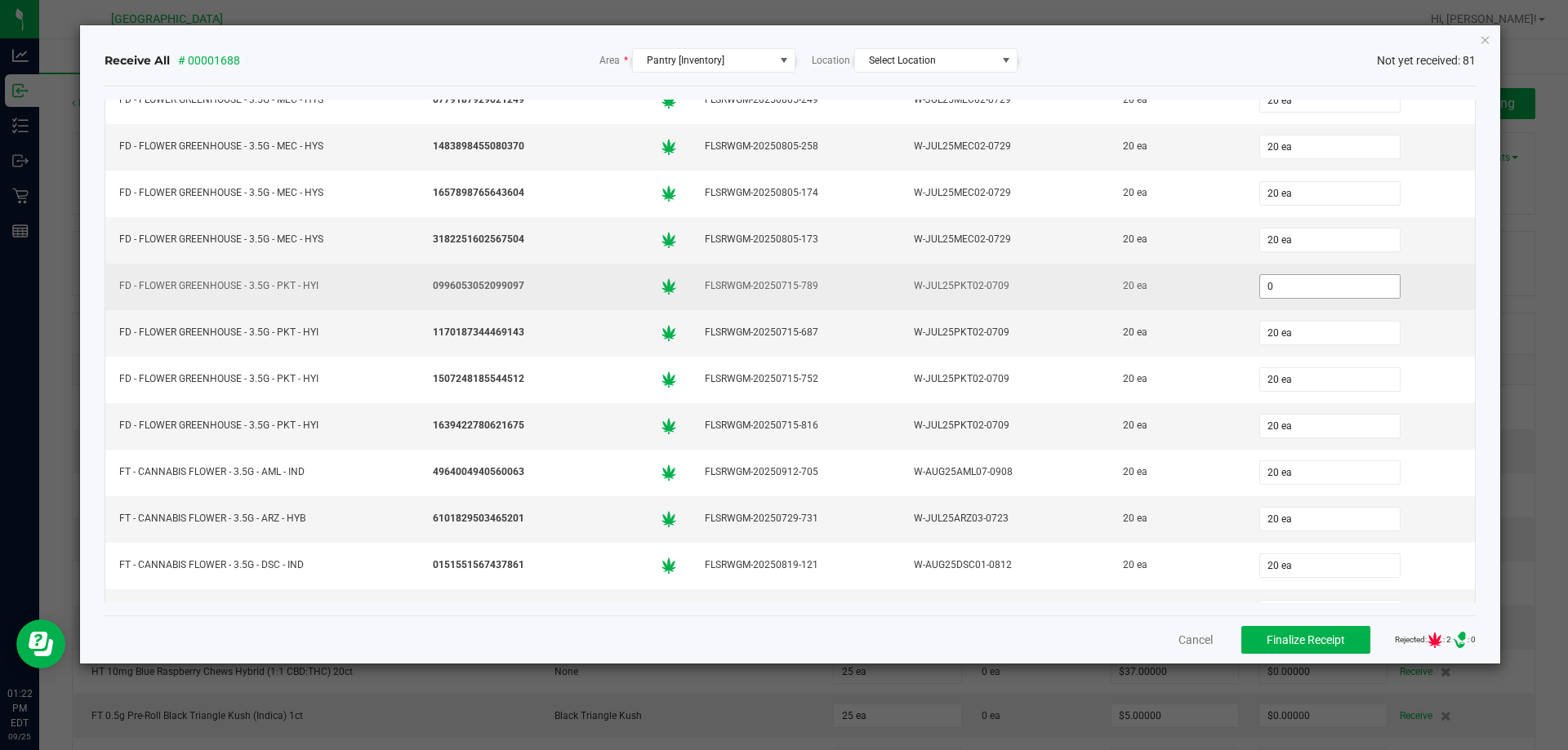
click at [1276, 290] on input "0" at bounding box center [1330, 286] width 140 height 23
type input "20 ea"
click at [1161, 293] on div "20 ea" at bounding box center [1177, 286] width 116 height 24
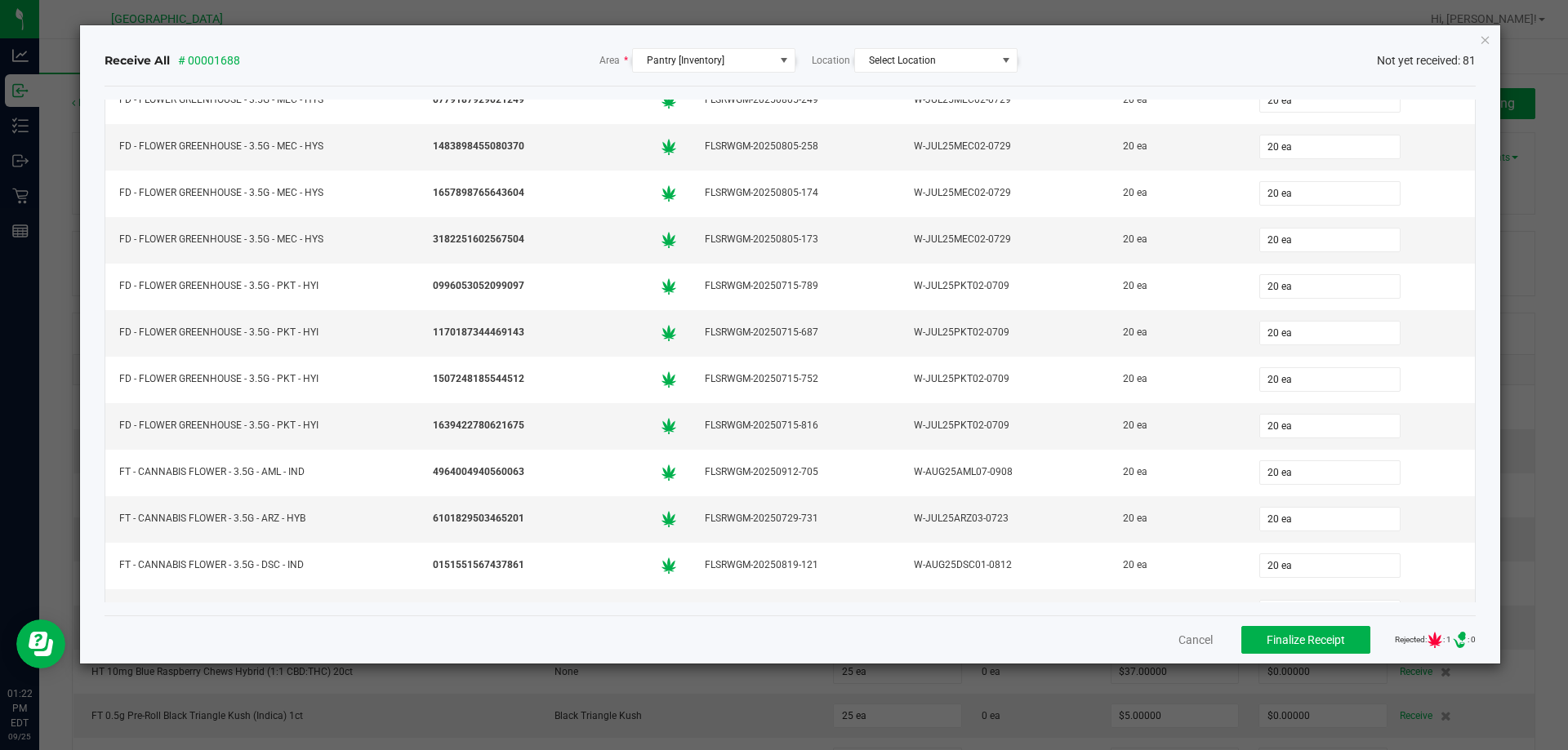
click at [1163, 631] on div "Cancel Finalize Receipt Rejected: : 1 .st0{ } : 0" at bounding box center [790, 639] width 1372 height 48
click at [1178, 638] on button "Cancel" at bounding box center [1195, 639] width 34 height 16
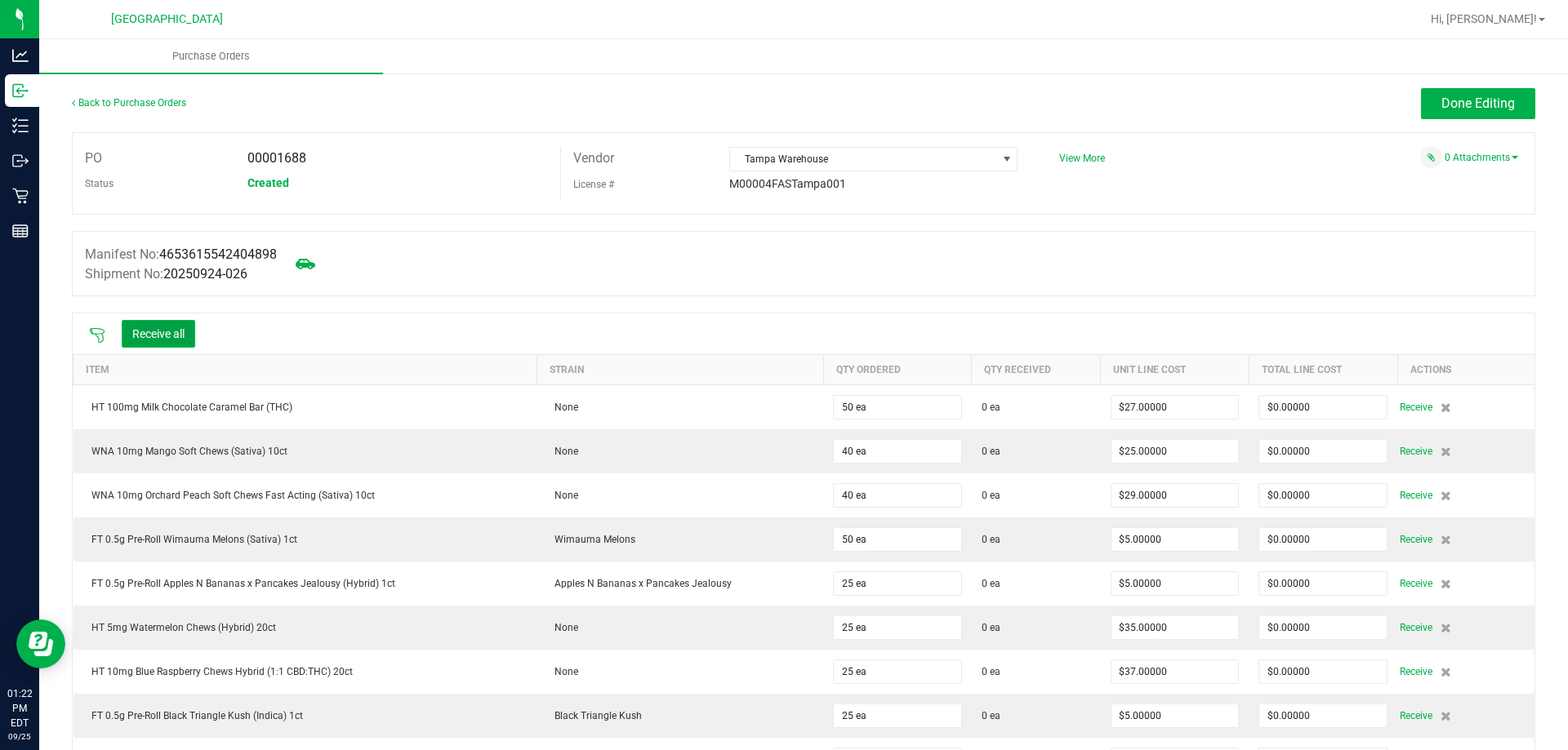
click at [186, 330] on button "Receive all" at bounding box center [158, 333] width 73 height 28
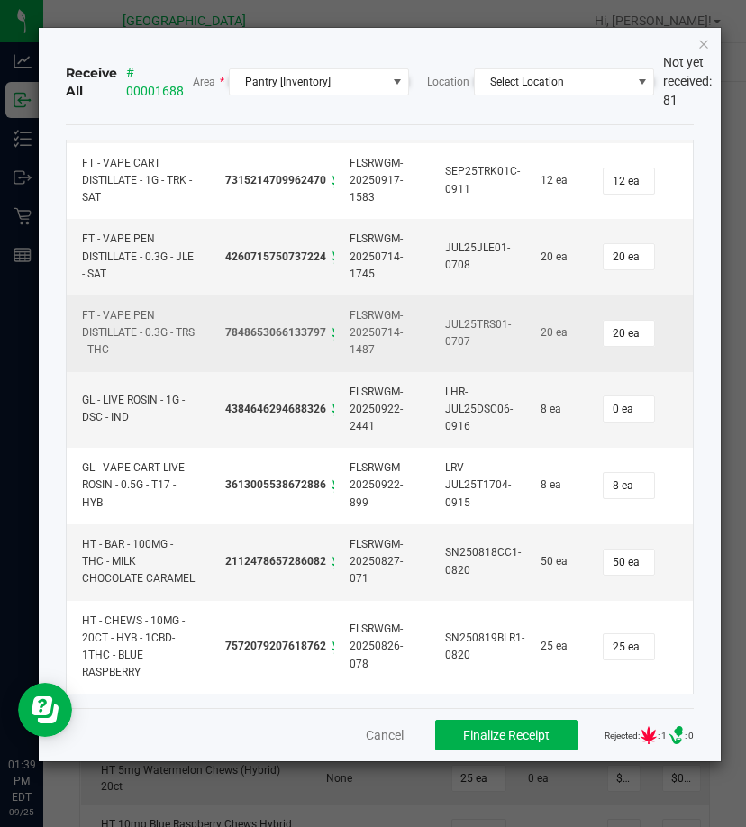
scroll to position [5013, 0]
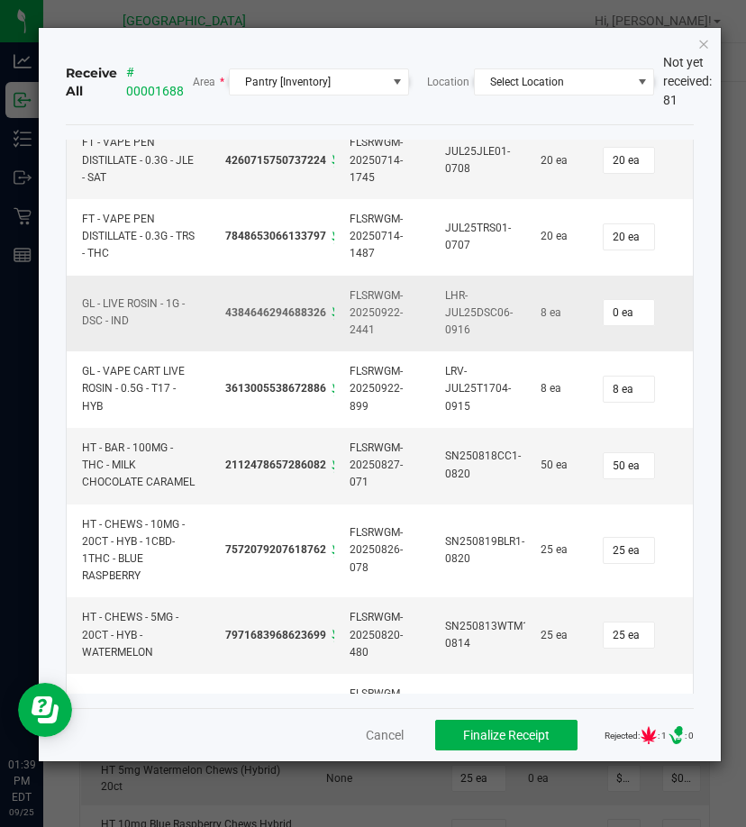
drag, startPoint x: 413, startPoint y: 347, endPoint x: 332, endPoint y: 342, distance: 81.2
click at [495, 735] on span "Finalize Receipt" at bounding box center [506, 735] width 87 height 14
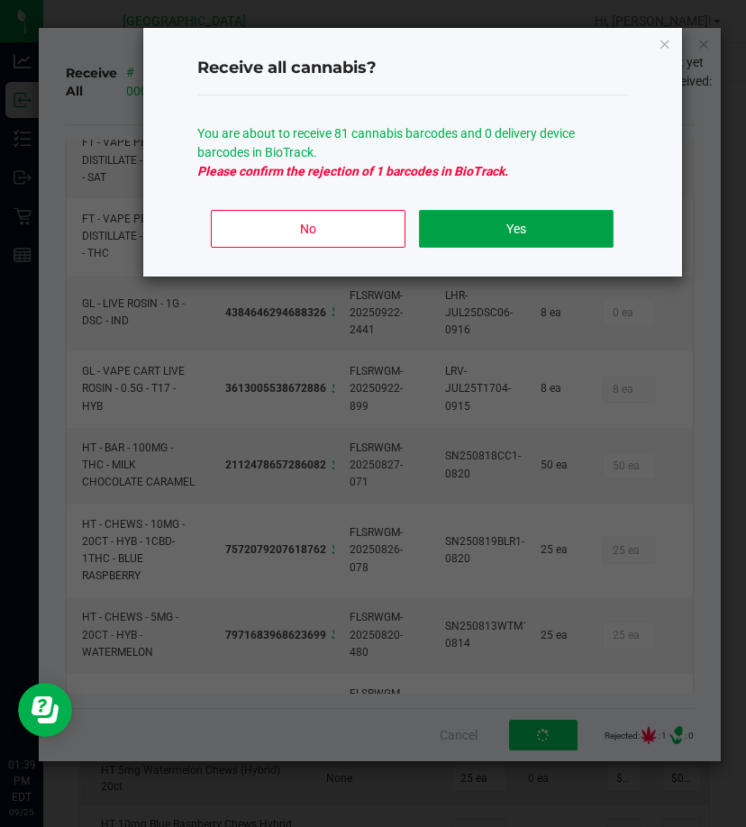
click at [512, 239] on button "Yes" at bounding box center [516, 229] width 194 height 38
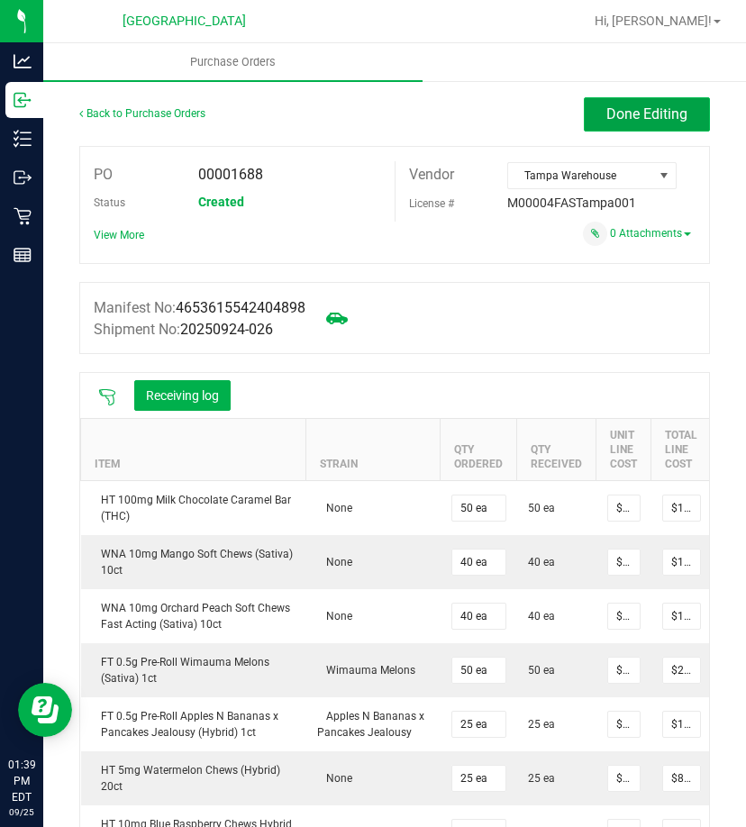
click at [606, 109] on span "Done Editing" at bounding box center [646, 113] width 81 height 17
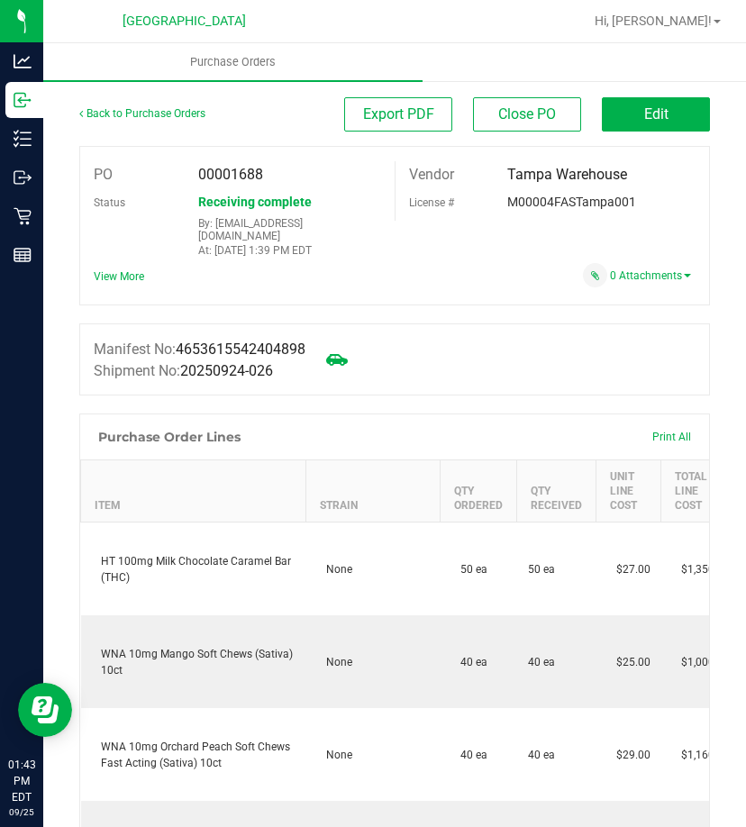
drag, startPoint x: 572, startPoint y: 336, endPoint x: 425, endPoint y: 333, distance: 146.9
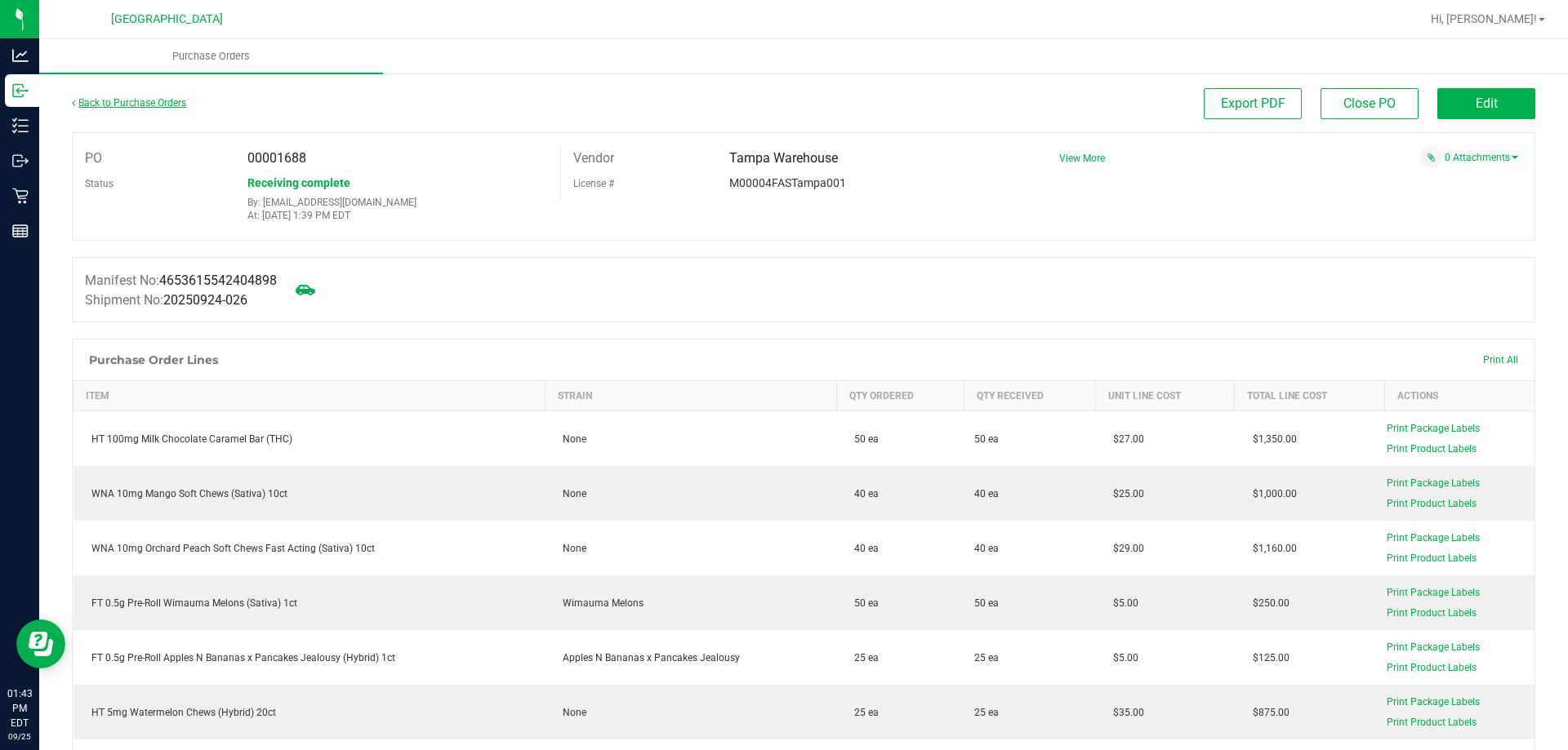
click at [114, 99] on link "Back to Purchase Orders" at bounding box center [129, 102] width 114 height 12
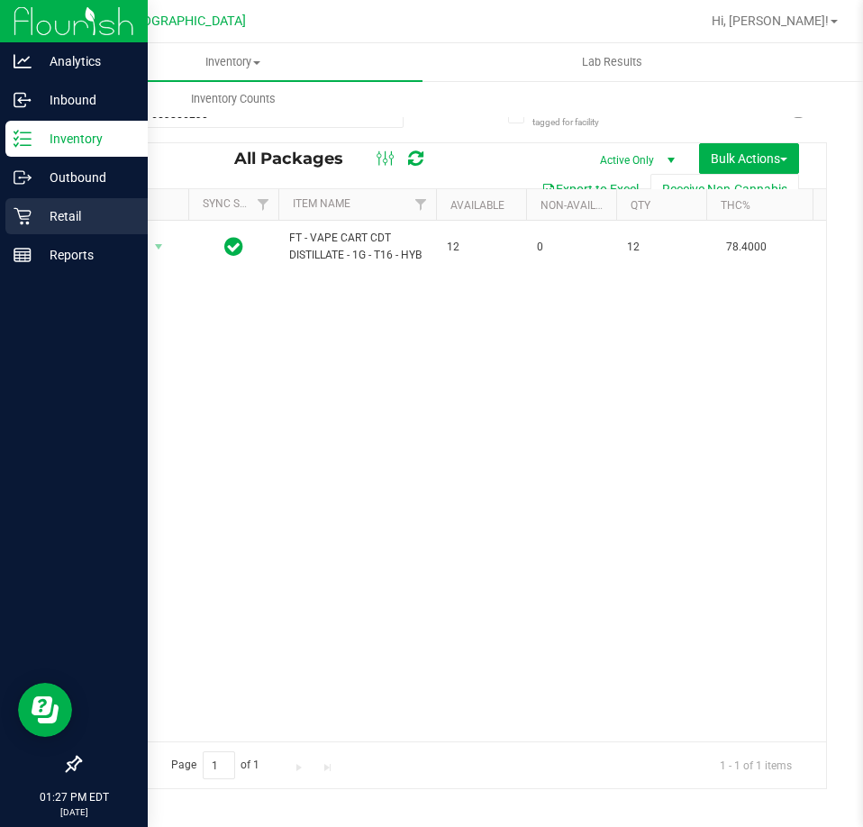
click at [15, 215] on icon at bounding box center [23, 216] width 18 height 18
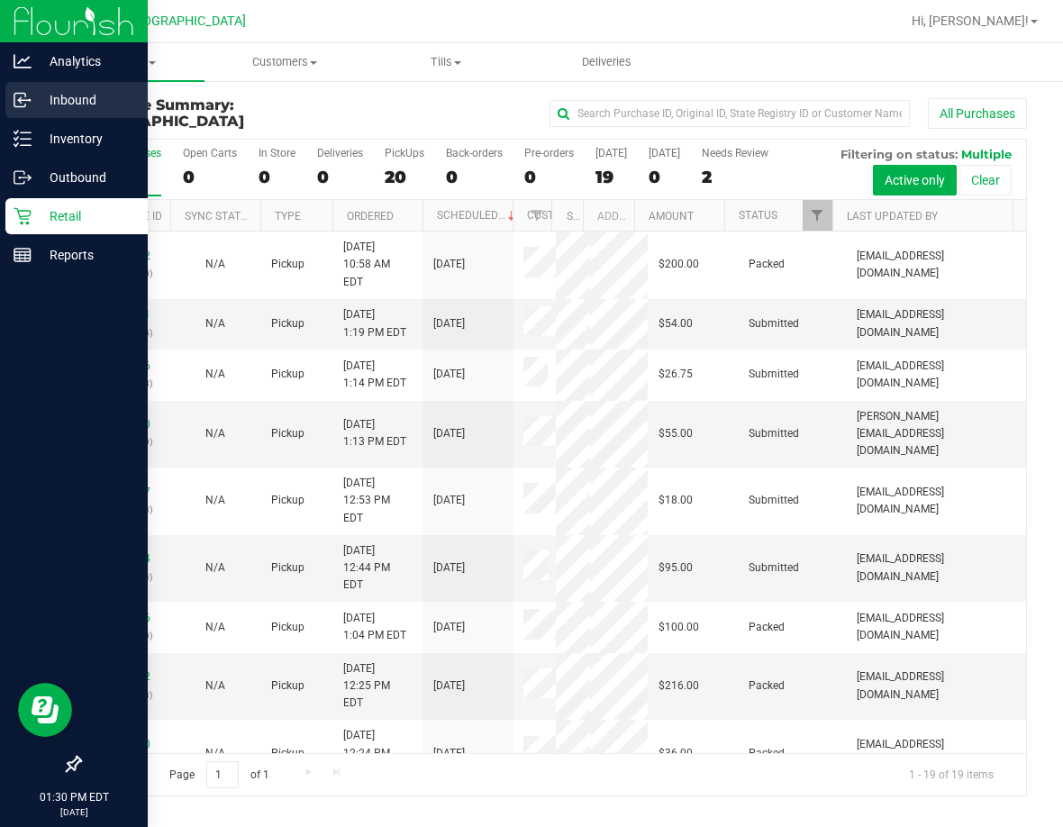
click at [41, 99] on p "Inbound" at bounding box center [86, 100] width 108 height 22
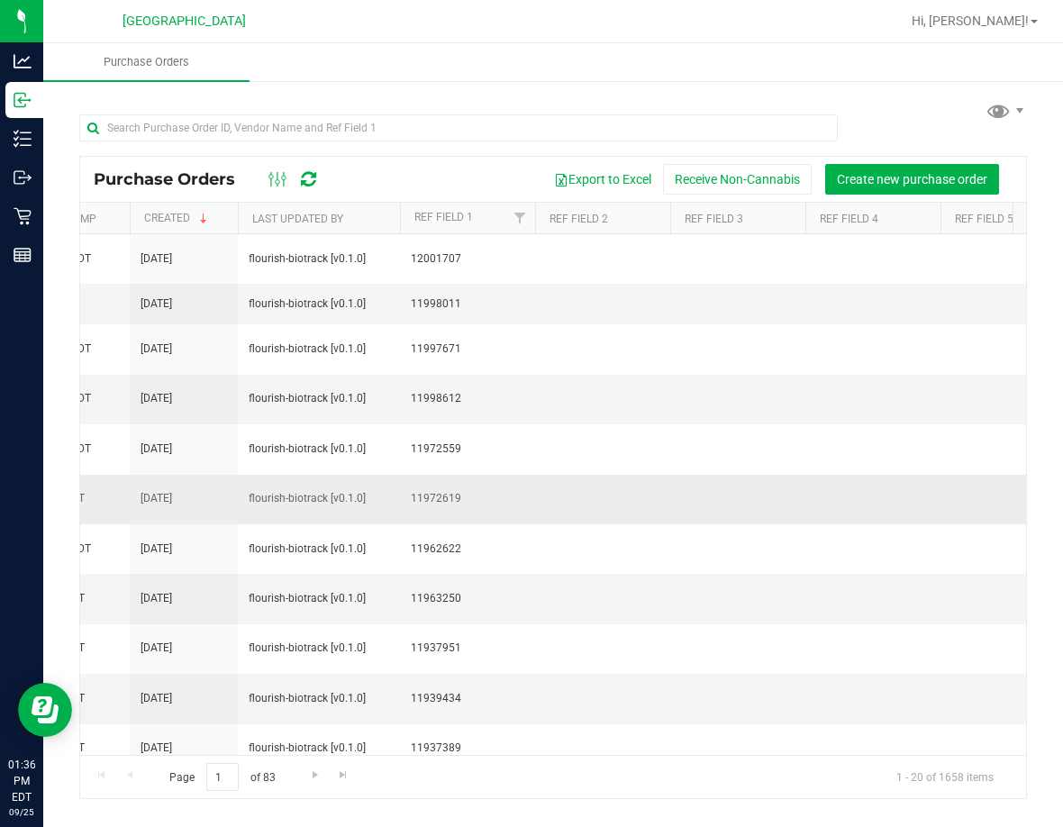
scroll to position [0, 841]
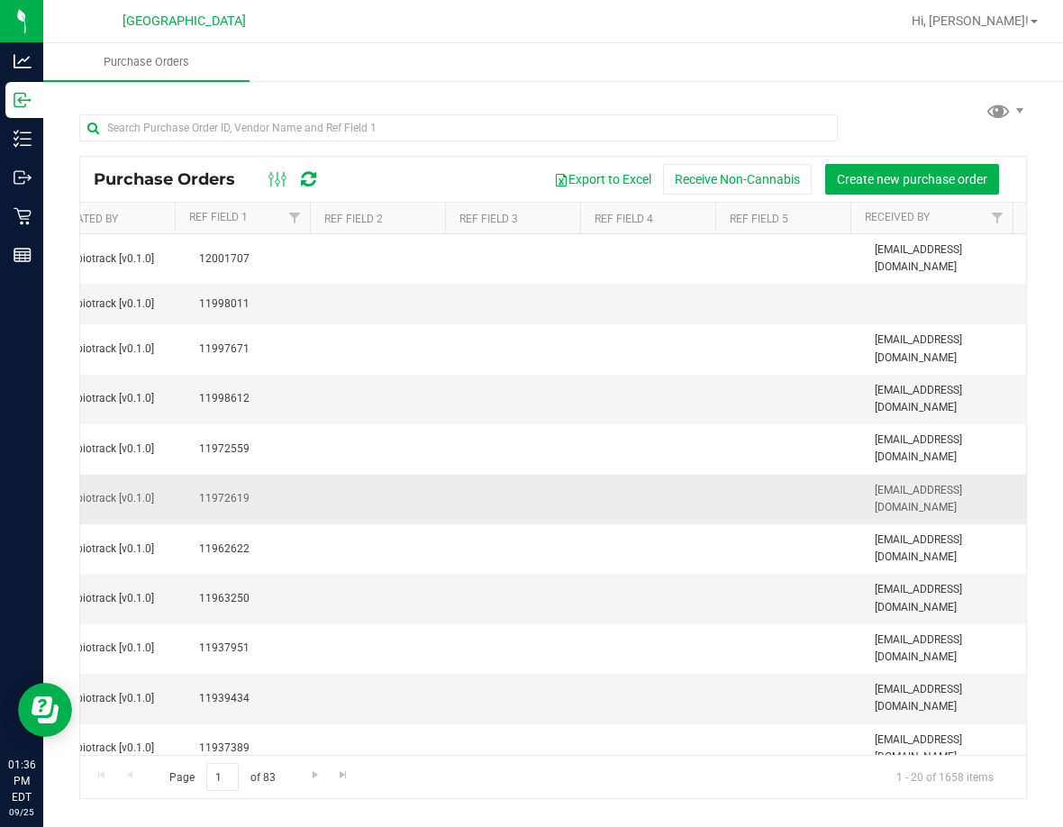
drag, startPoint x: 249, startPoint y: 477, endPoint x: 309, endPoint y: 479, distance: 60.4
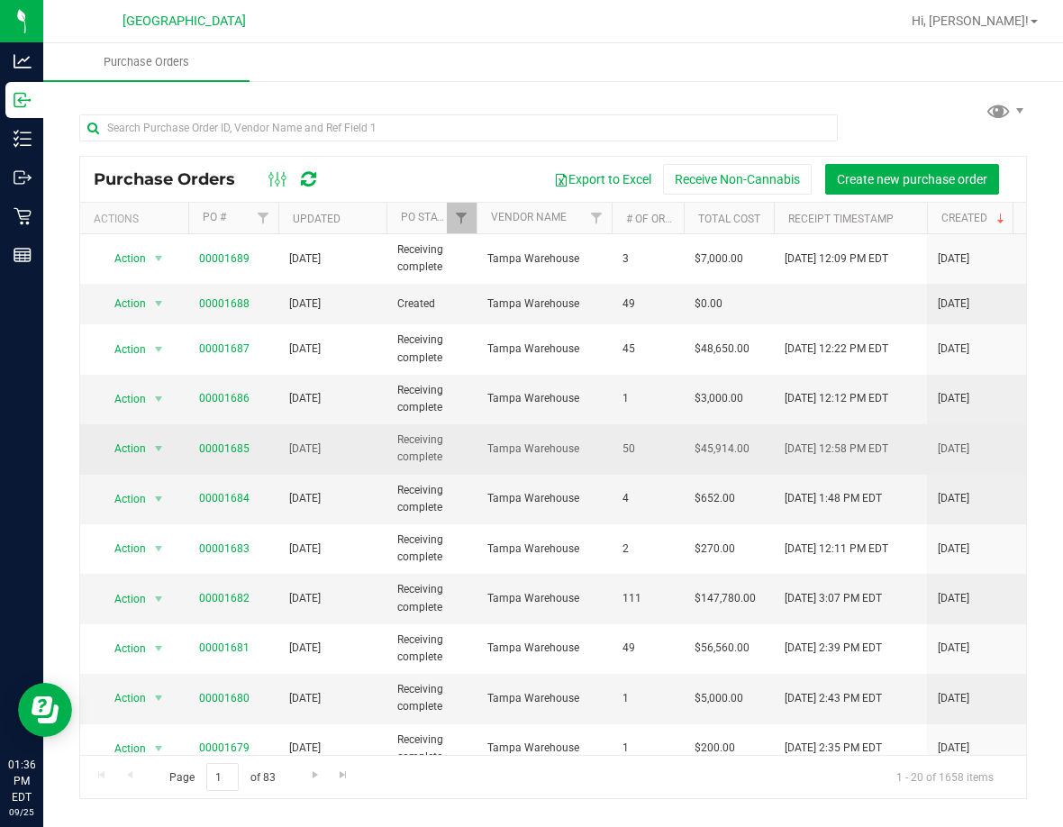
drag, startPoint x: 437, startPoint y: 484, endPoint x: 278, endPoint y: 470, distance: 159.2
